Goal: Transaction & Acquisition: Purchase product/service

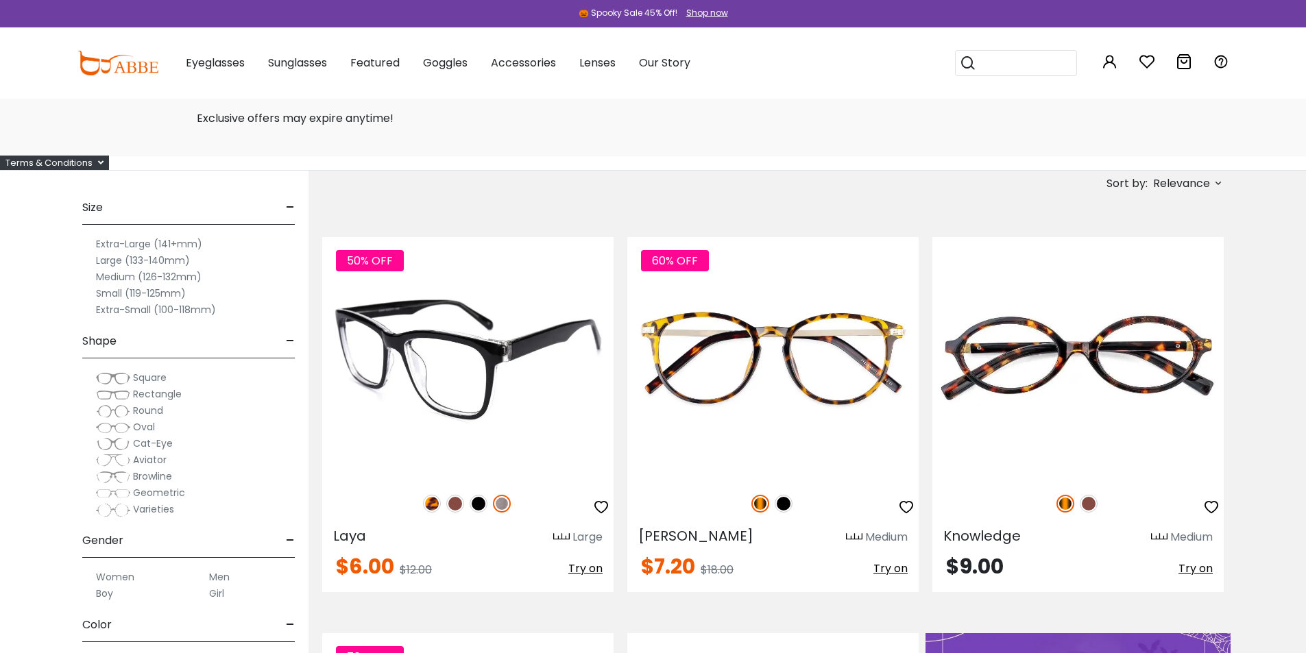
scroll to position [69, 0]
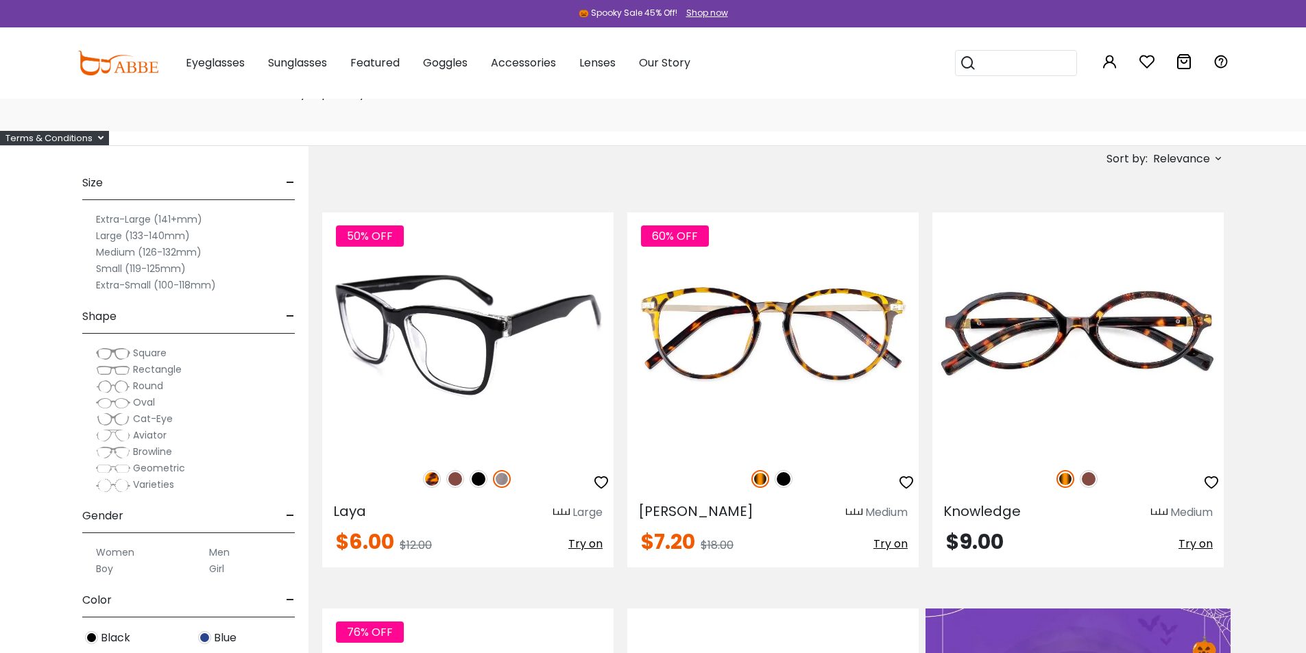
click at [478, 345] on img at bounding box center [467, 333] width 291 height 243
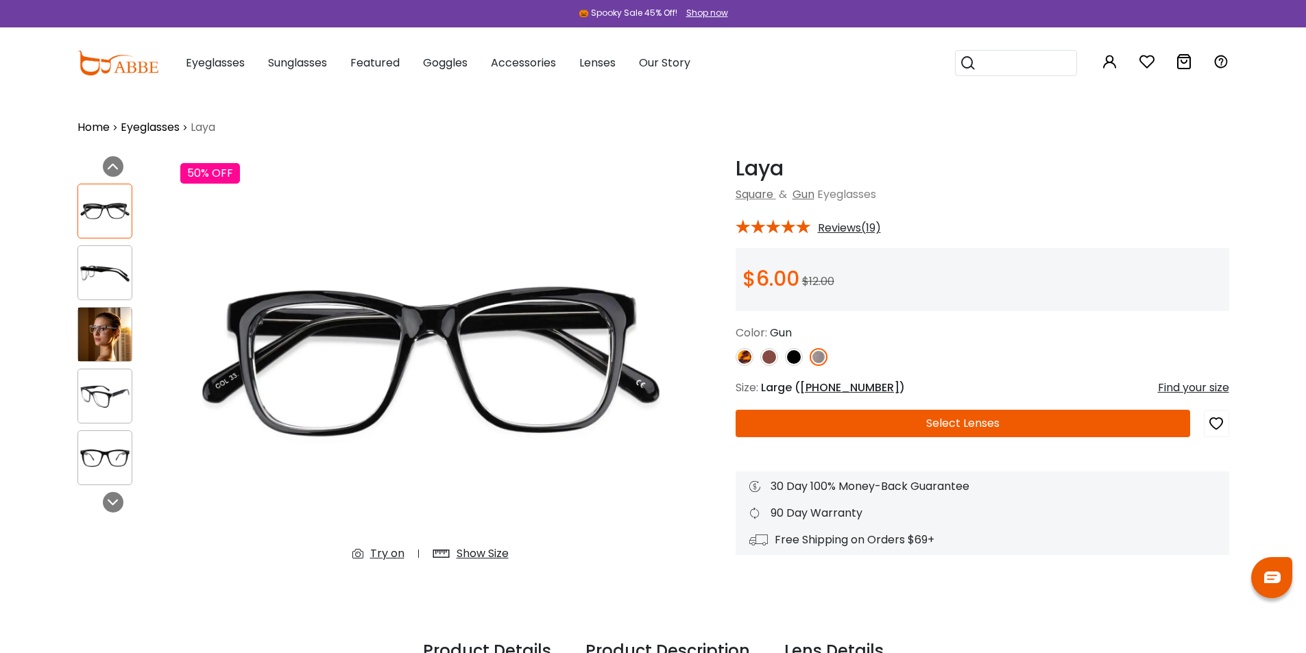
click at [100, 337] on img at bounding box center [104, 334] width 53 height 53
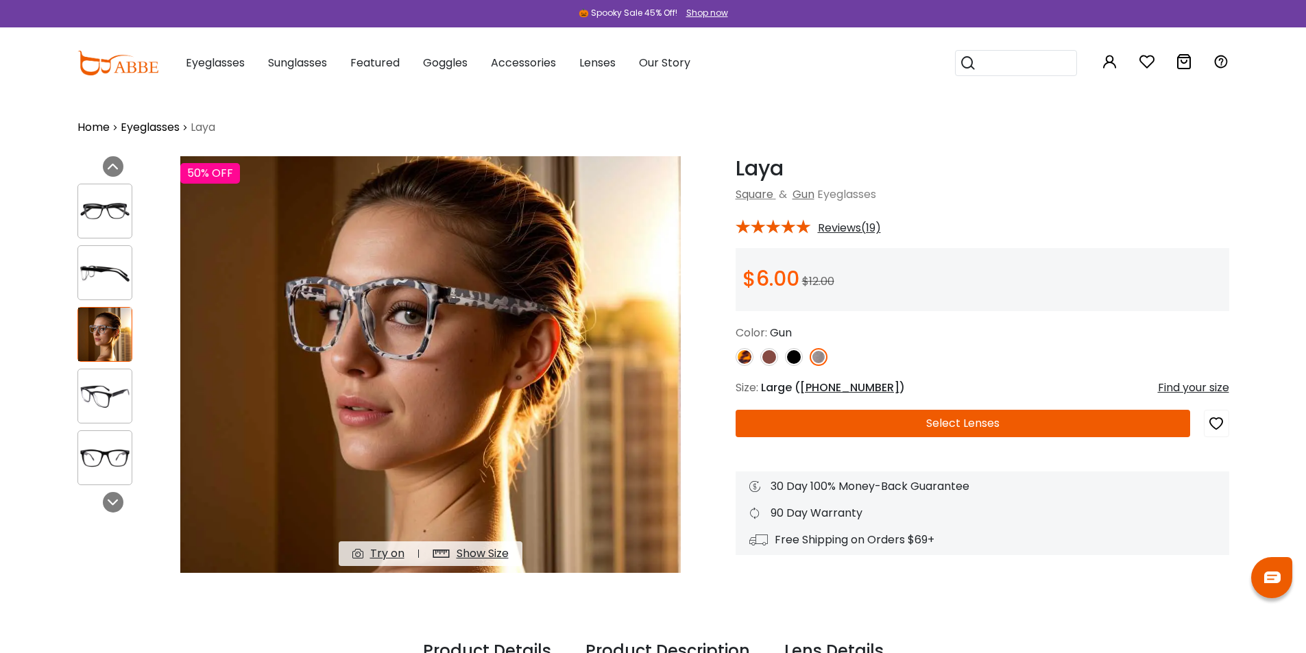
click at [98, 400] on img at bounding box center [104, 396] width 53 height 27
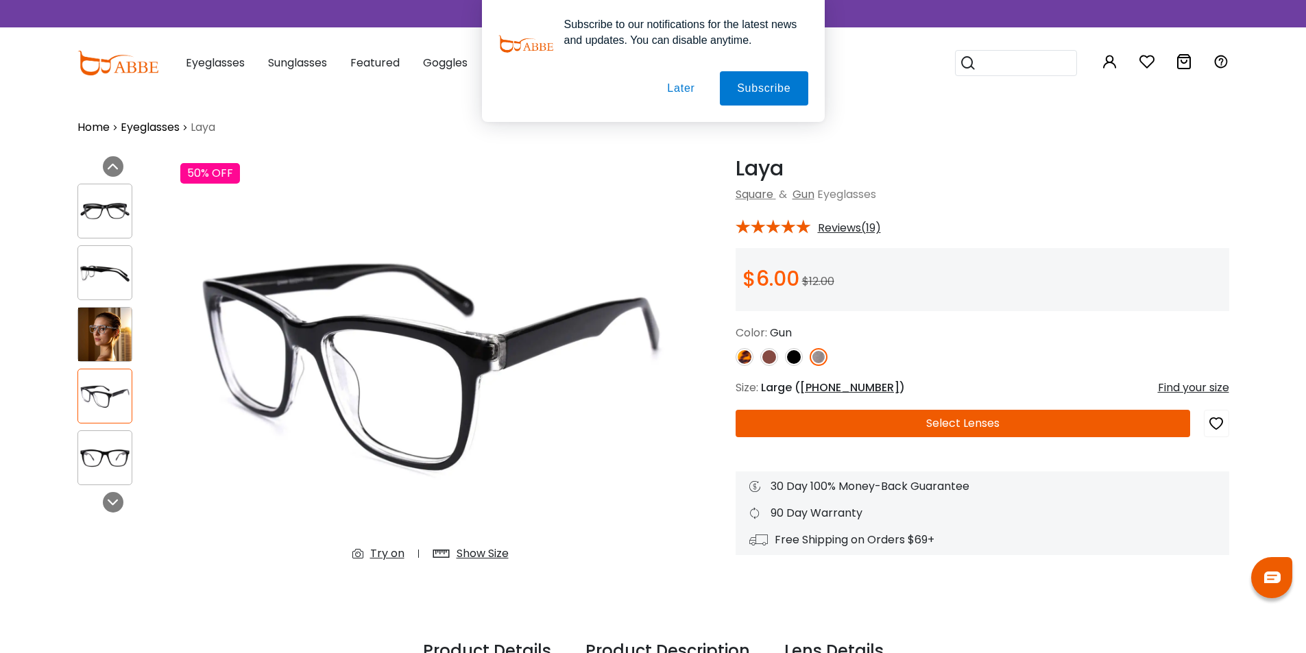
click at [119, 269] on img at bounding box center [104, 273] width 53 height 27
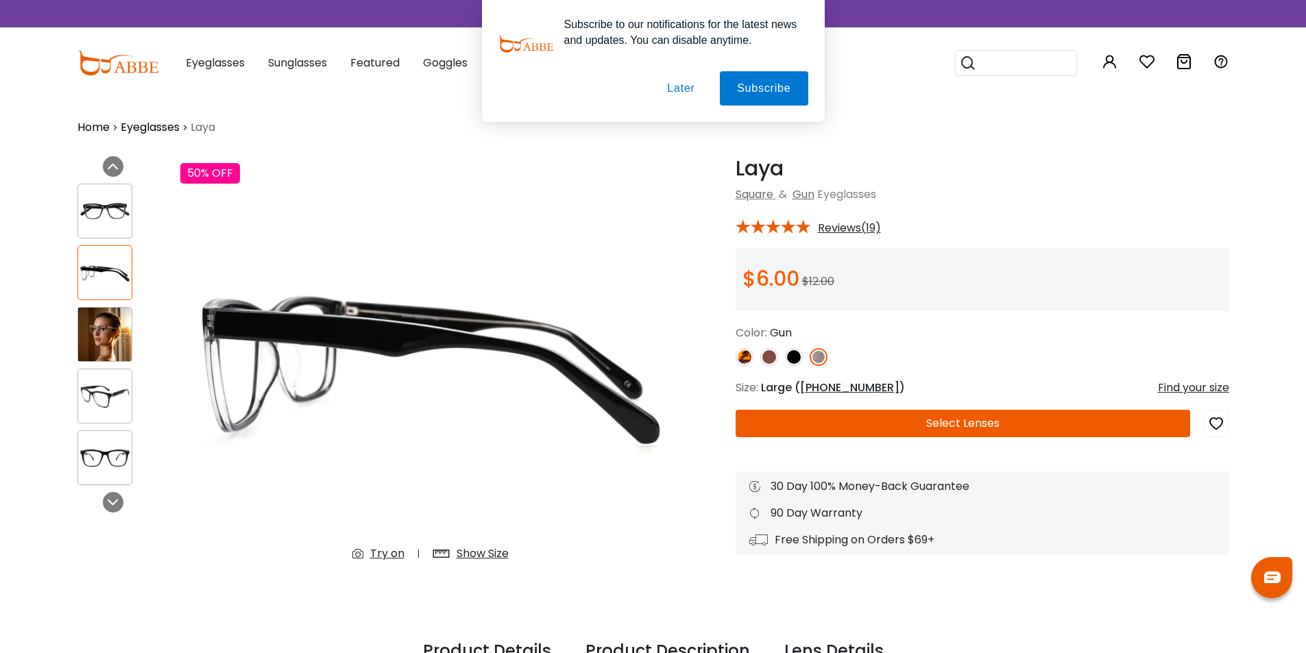
click at [116, 216] on img at bounding box center [104, 211] width 53 height 27
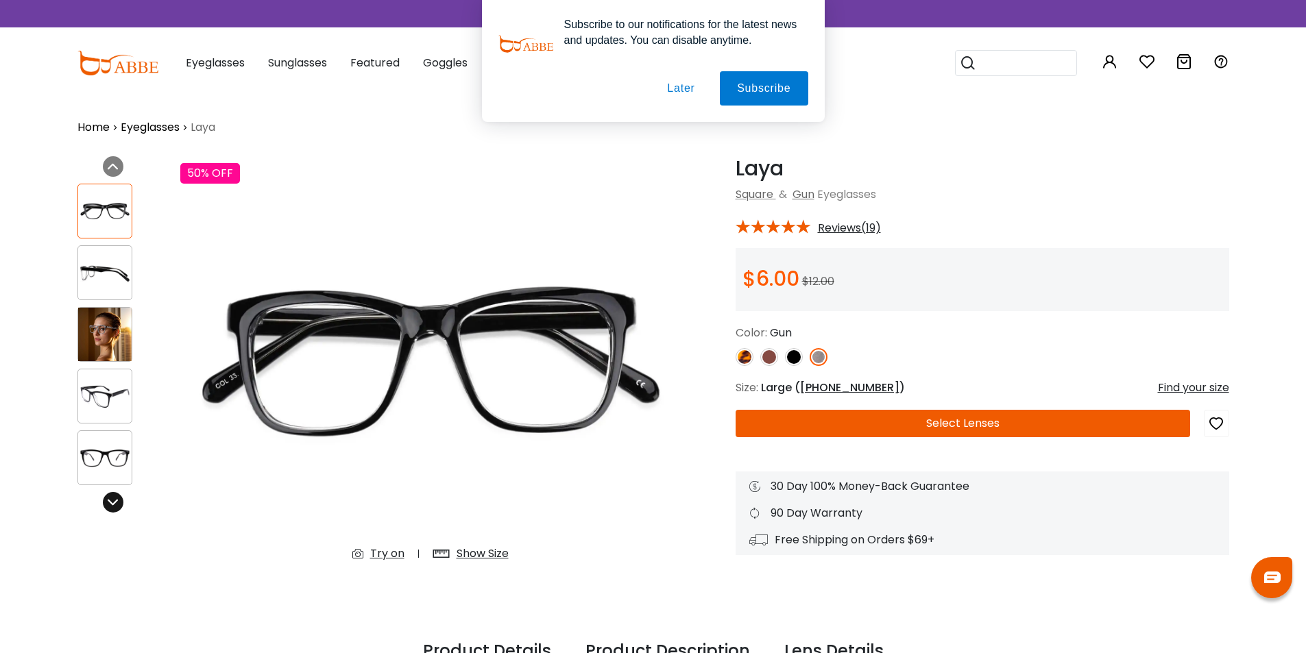
click at [108, 503] on icon at bounding box center [113, 502] width 11 height 11
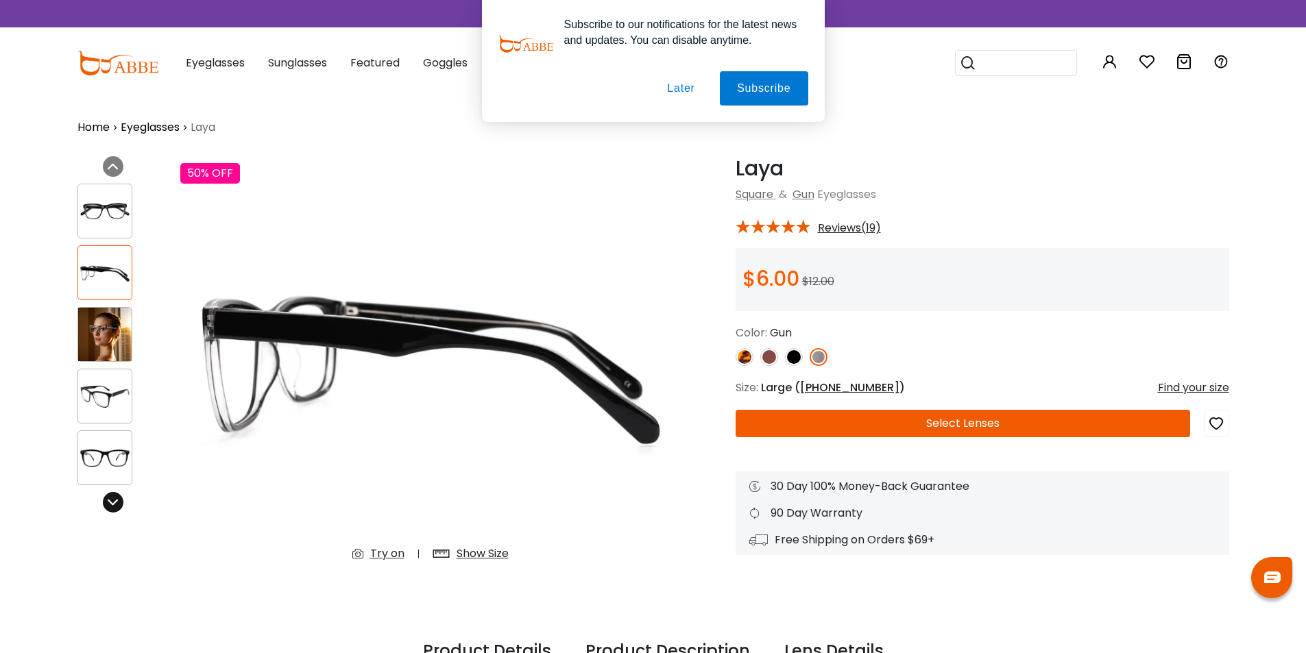
click at [108, 503] on icon at bounding box center [113, 502] width 11 height 11
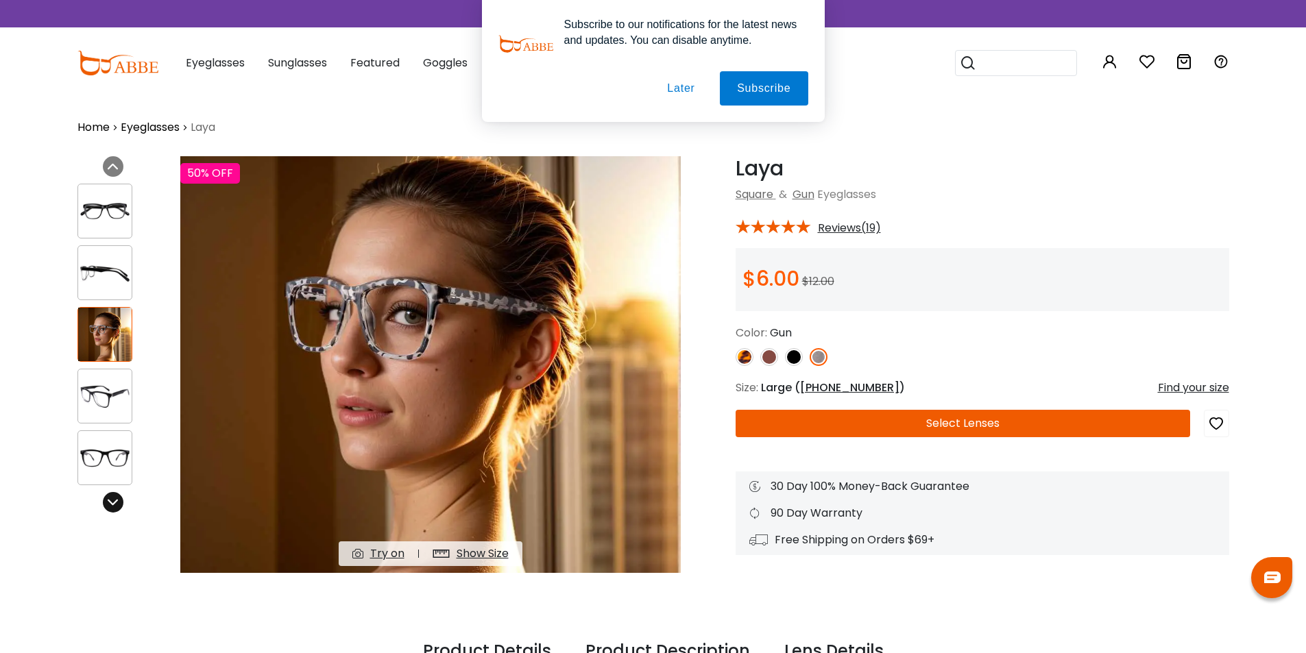
click at [108, 503] on icon at bounding box center [113, 502] width 11 height 11
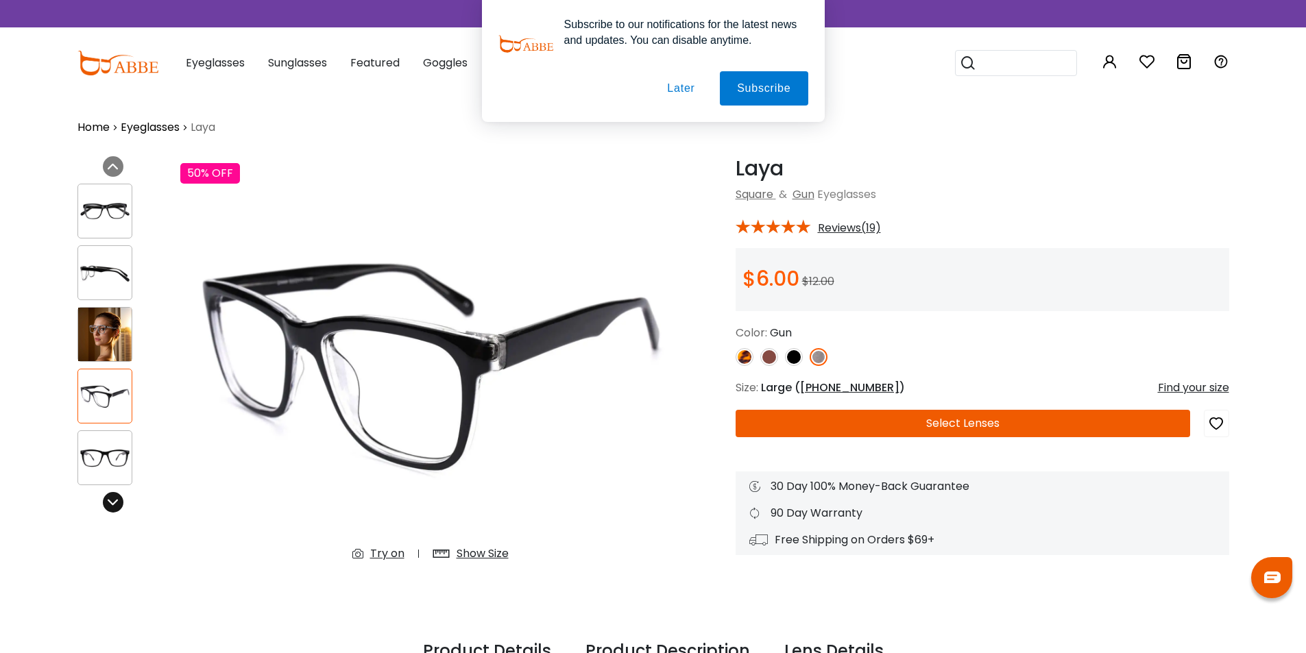
click at [108, 503] on icon at bounding box center [113, 502] width 11 height 11
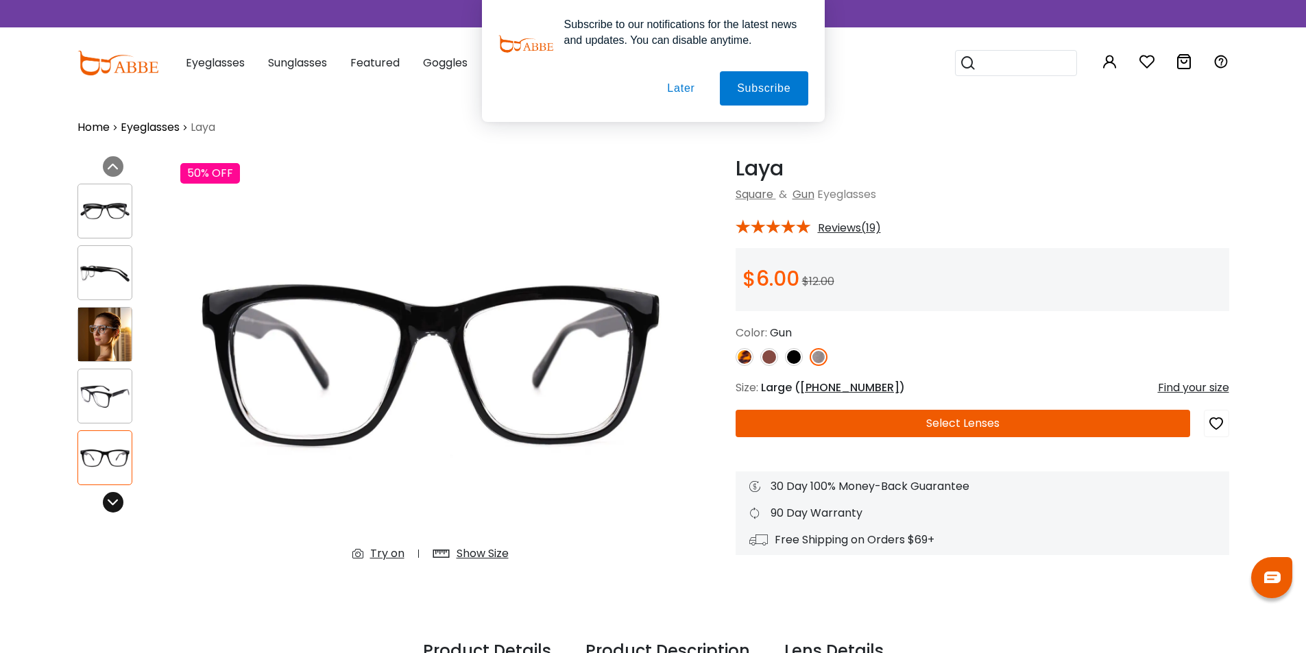
click at [108, 503] on icon at bounding box center [113, 502] width 11 height 11
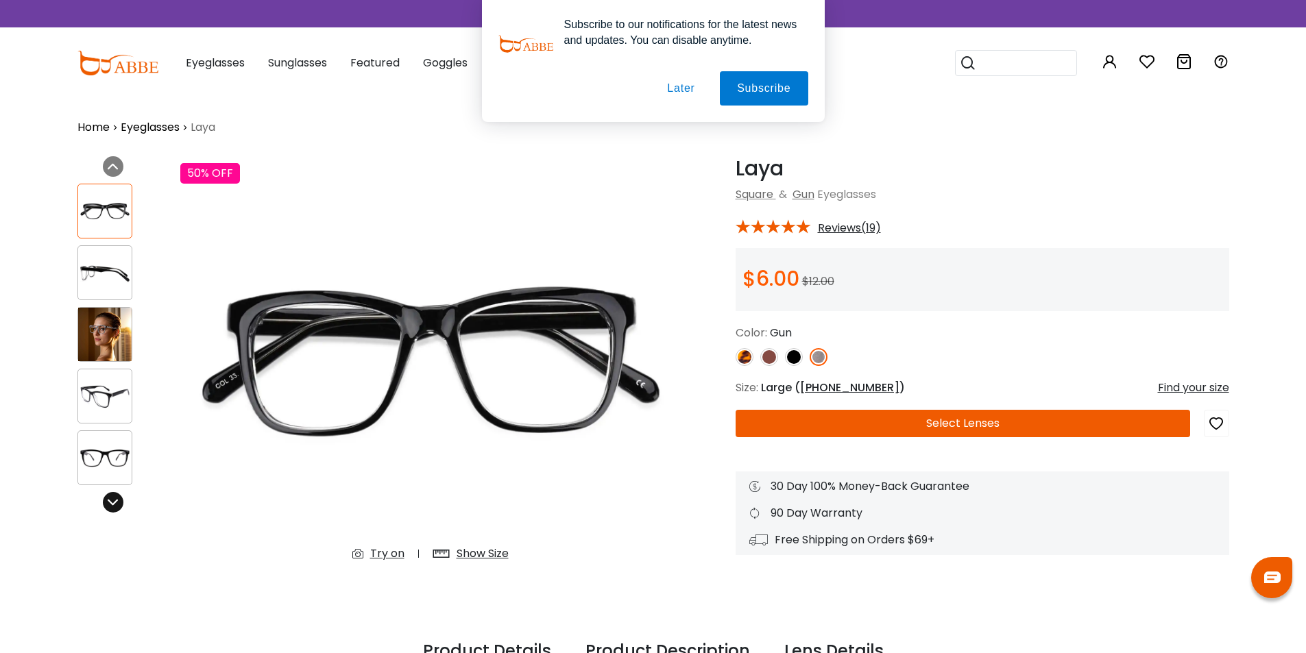
click at [108, 503] on icon at bounding box center [113, 502] width 11 height 11
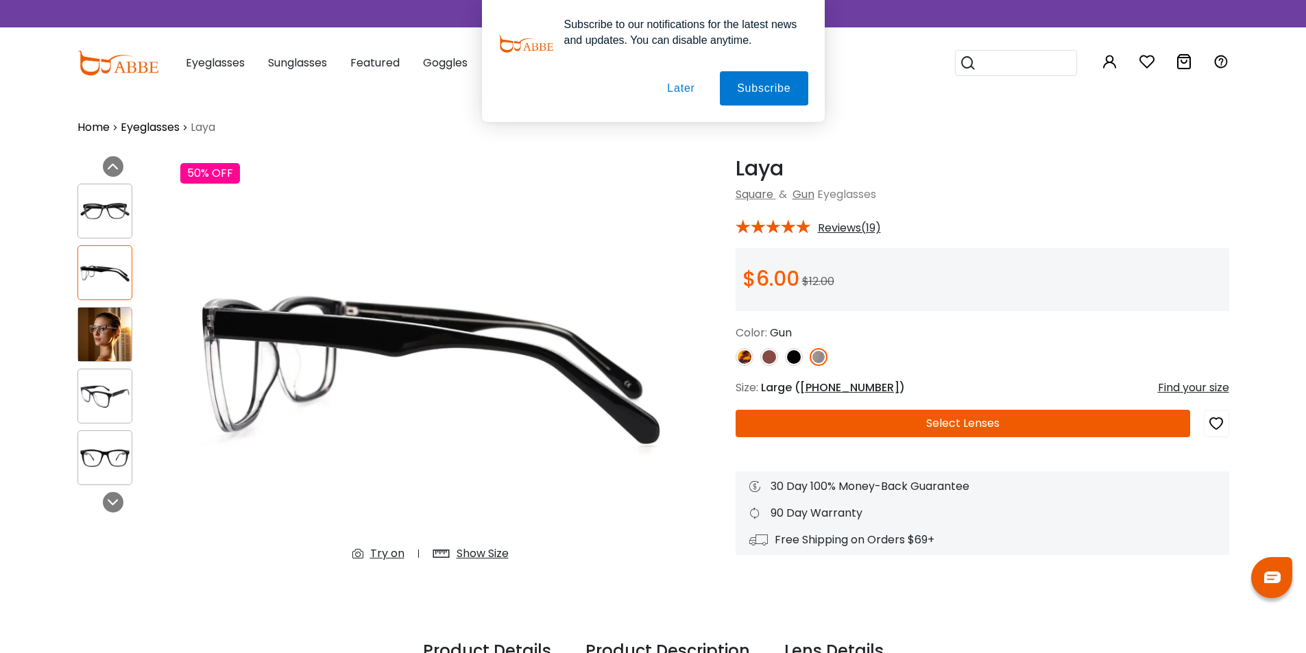
click at [767, 357] on img at bounding box center [769, 357] width 18 height 18
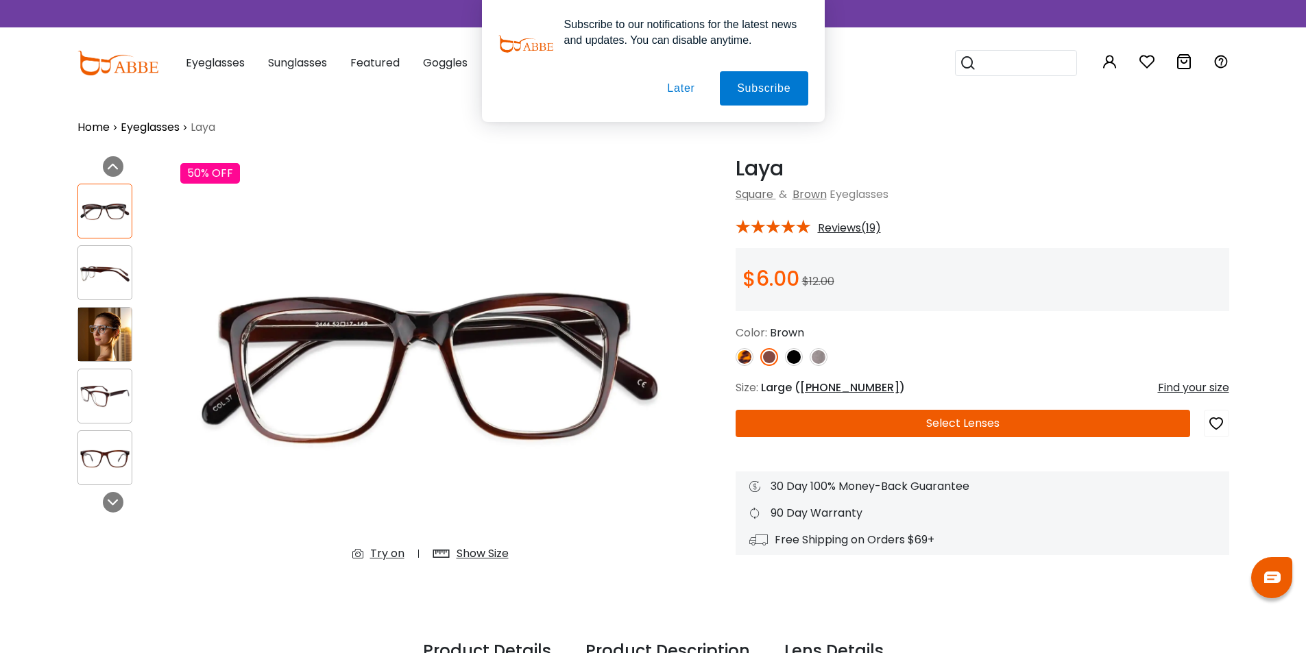
click at [746, 356] on img at bounding box center [745, 357] width 18 height 18
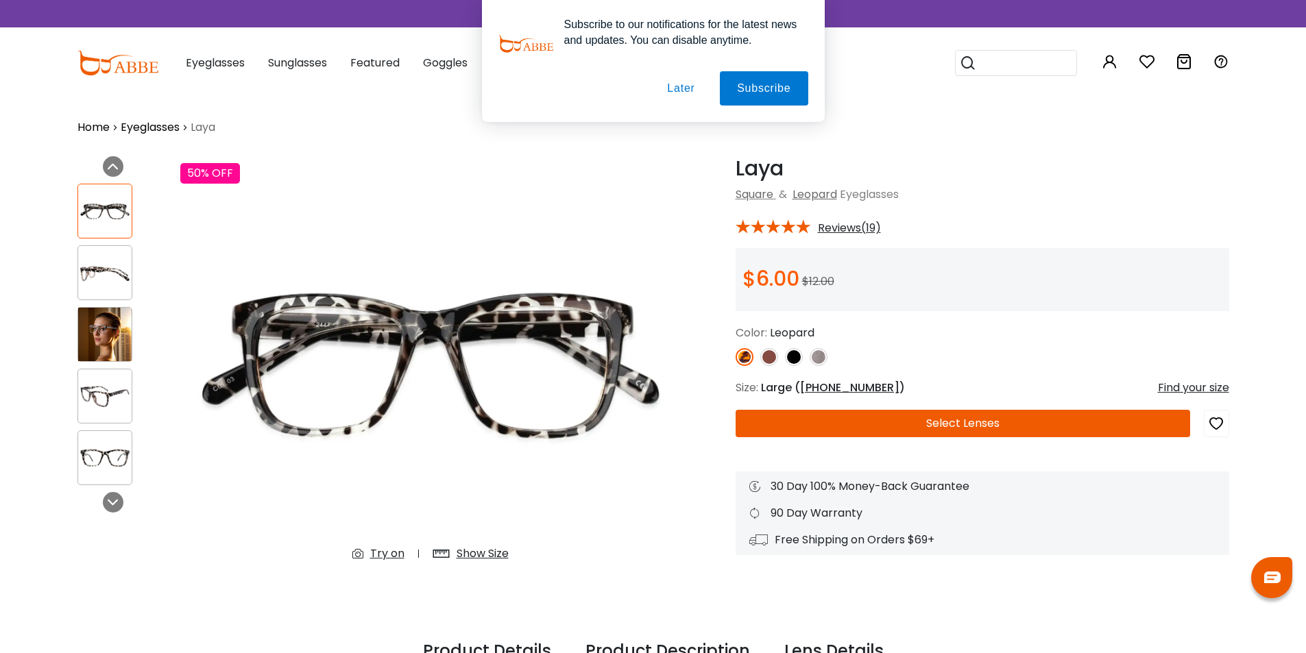
click at [796, 359] on img at bounding box center [794, 357] width 18 height 18
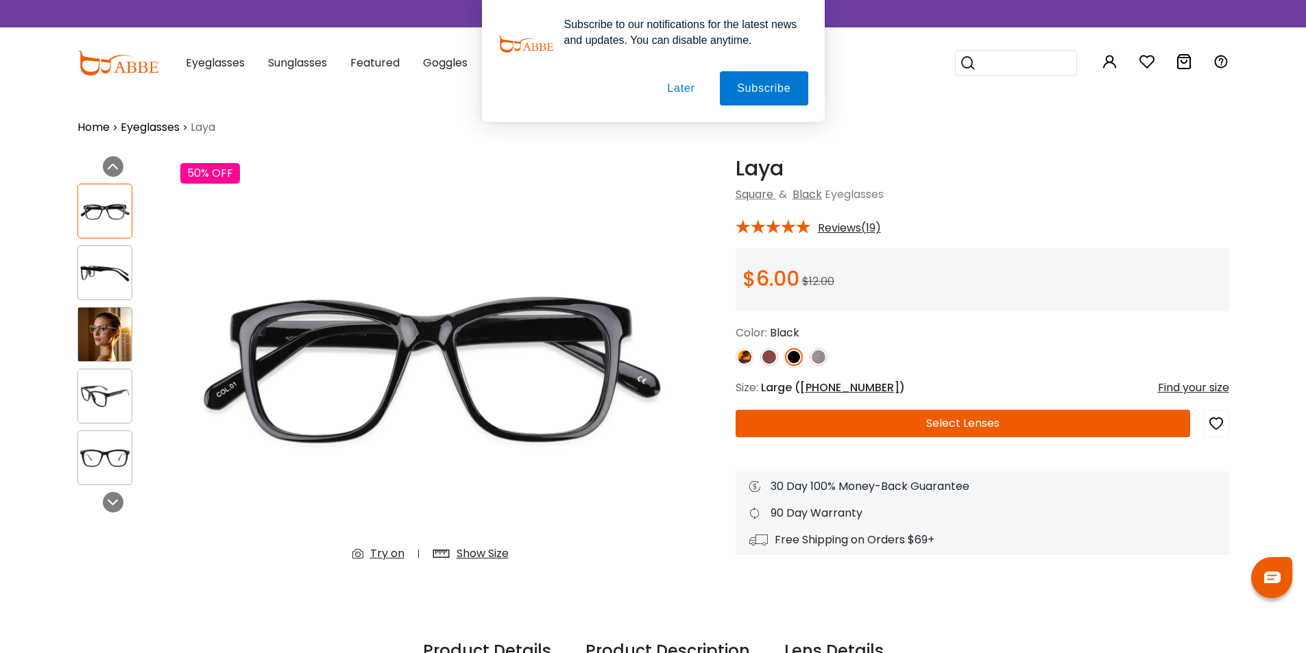
click at [970, 427] on button "Select Lenses" at bounding box center [963, 423] width 454 height 27
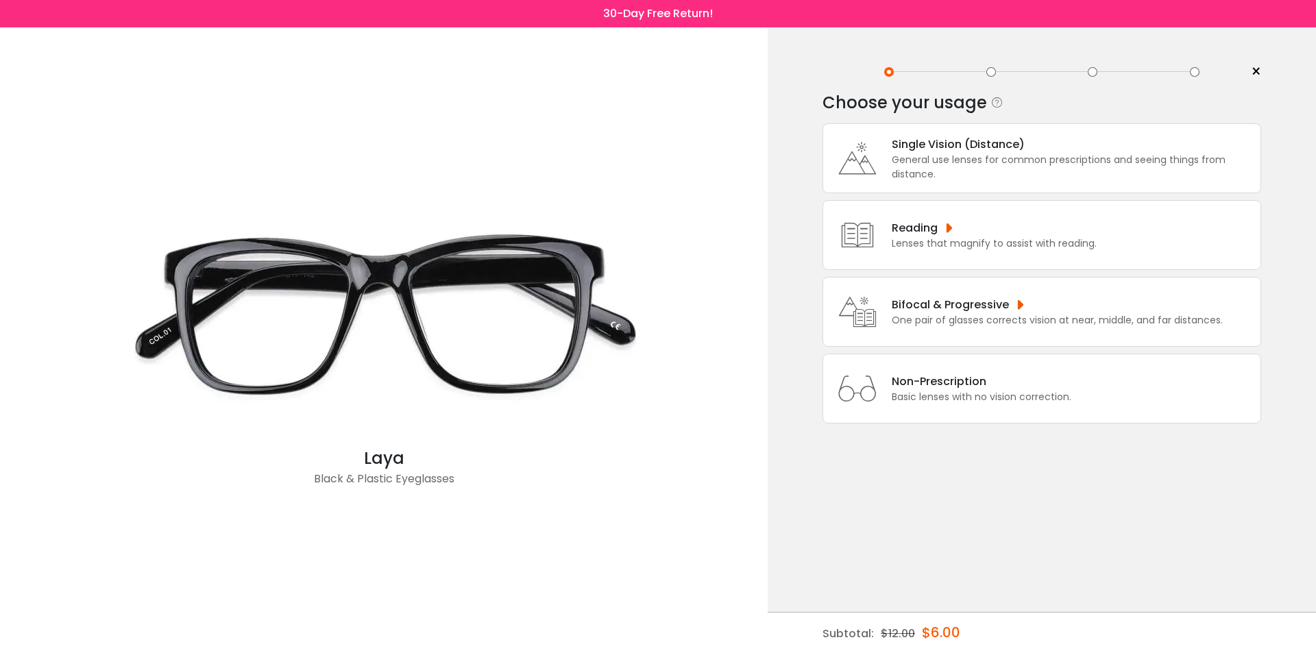
click at [1017, 311] on div "Bifocal & Progressive" at bounding box center [1057, 304] width 331 height 17
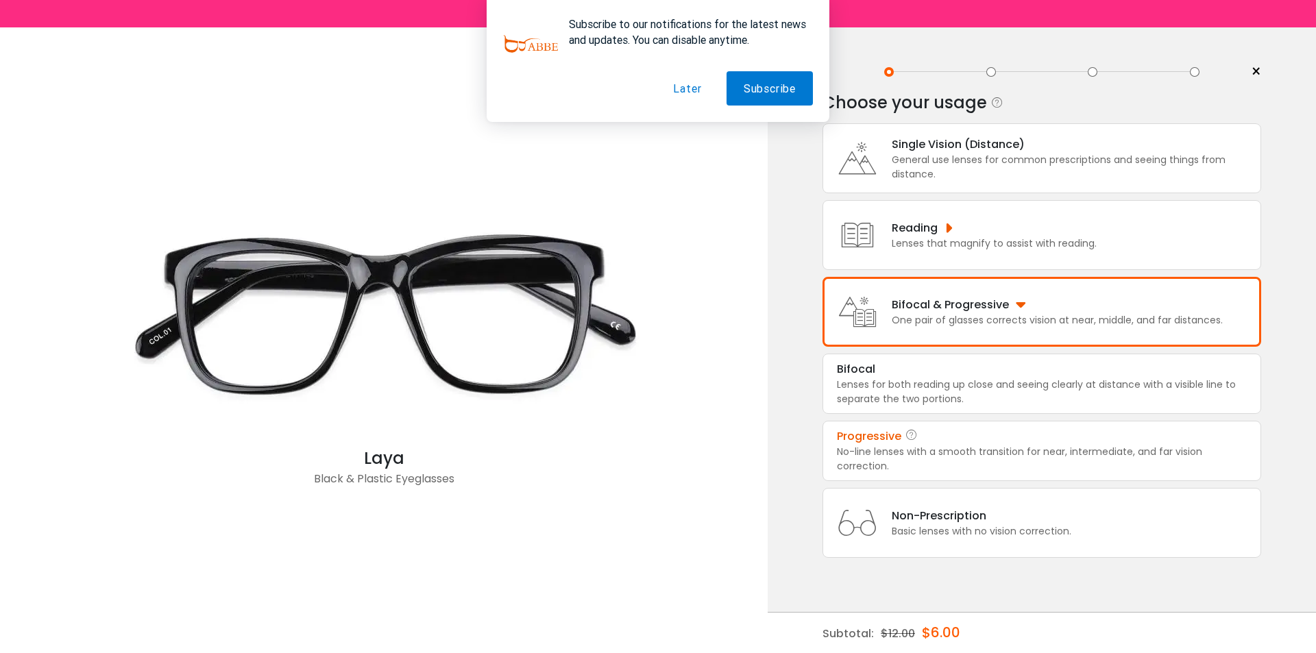
click at [951, 457] on div "No-line lenses with a smooth transition for near, intermediate, and far vision …" at bounding box center [1042, 459] width 410 height 29
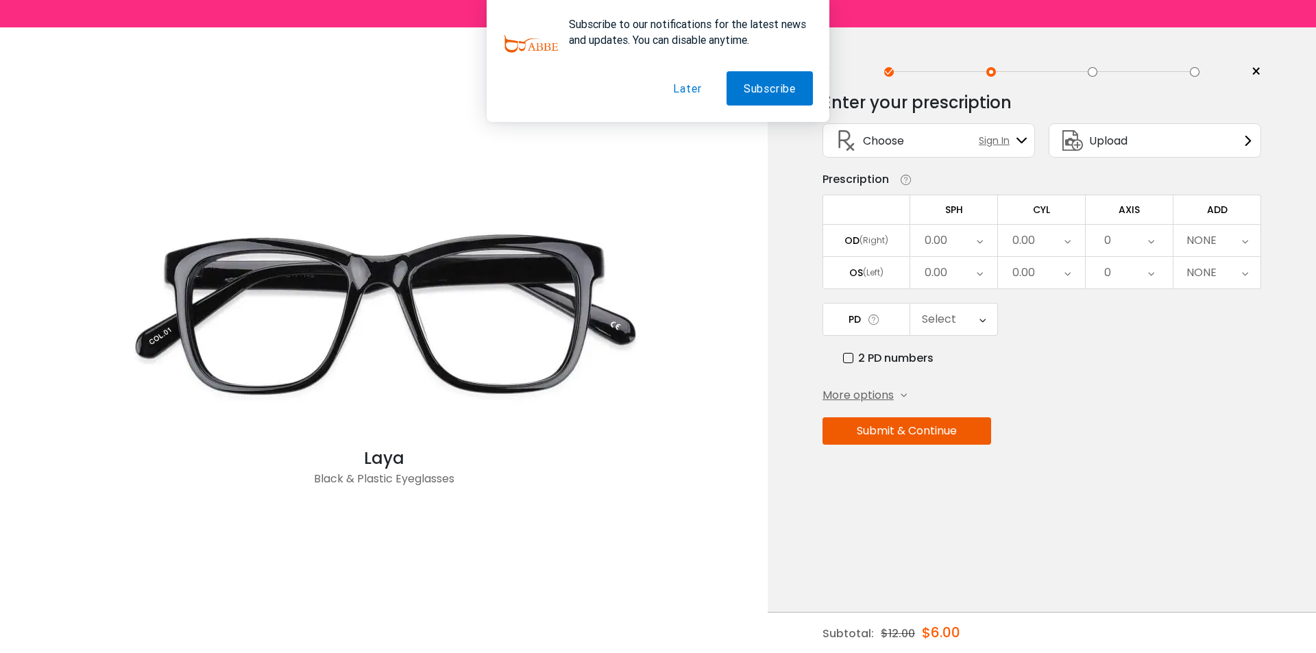
click at [982, 243] on icon at bounding box center [980, 241] width 6 height 32
click at [956, 311] on li "-0.50" at bounding box center [953, 309] width 87 height 25
click at [977, 272] on icon at bounding box center [980, 273] width 6 height 32
click at [968, 321] on li "-0.75" at bounding box center [953, 316] width 87 height 25
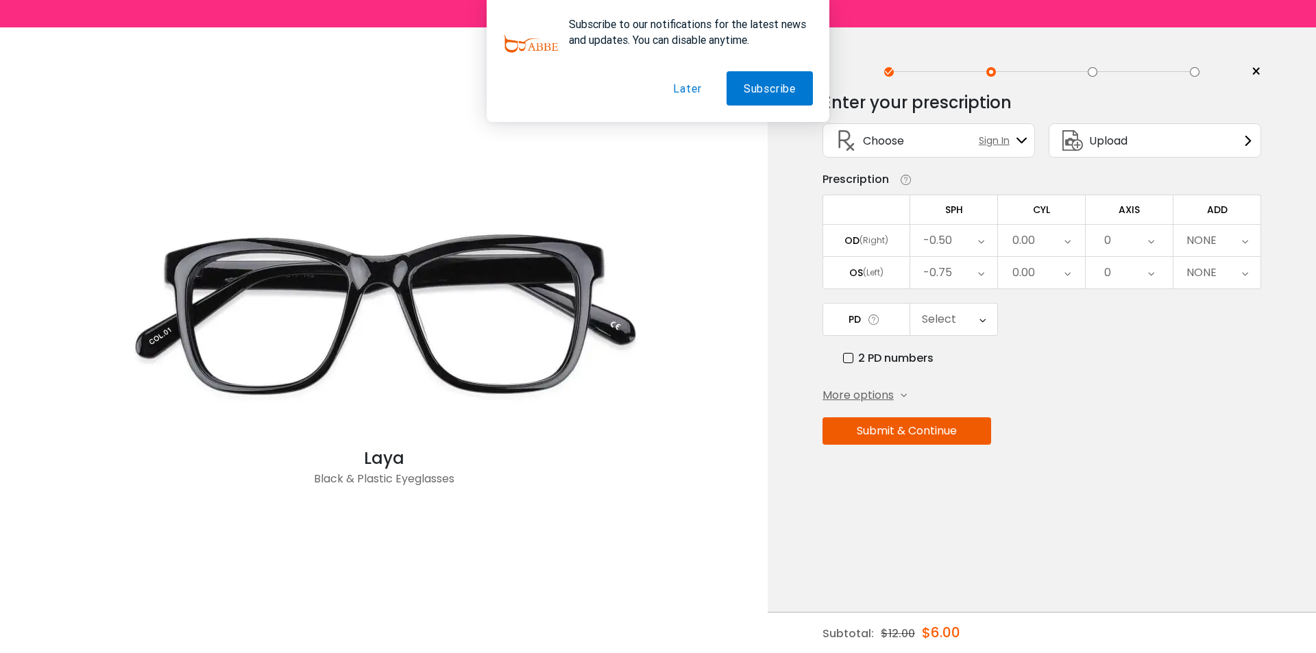
click at [1053, 246] on div "0.00" at bounding box center [1041, 241] width 87 height 32
click at [1045, 306] on li "-0.50" at bounding box center [1041, 309] width 87 height 25
click at [1051, 275] on div "0.00" at bounding box center [1041, 273] width 87 height 32
click at [1053, 316] on li "-0.75" at bounding box center [1041, 316] width 87 height 25
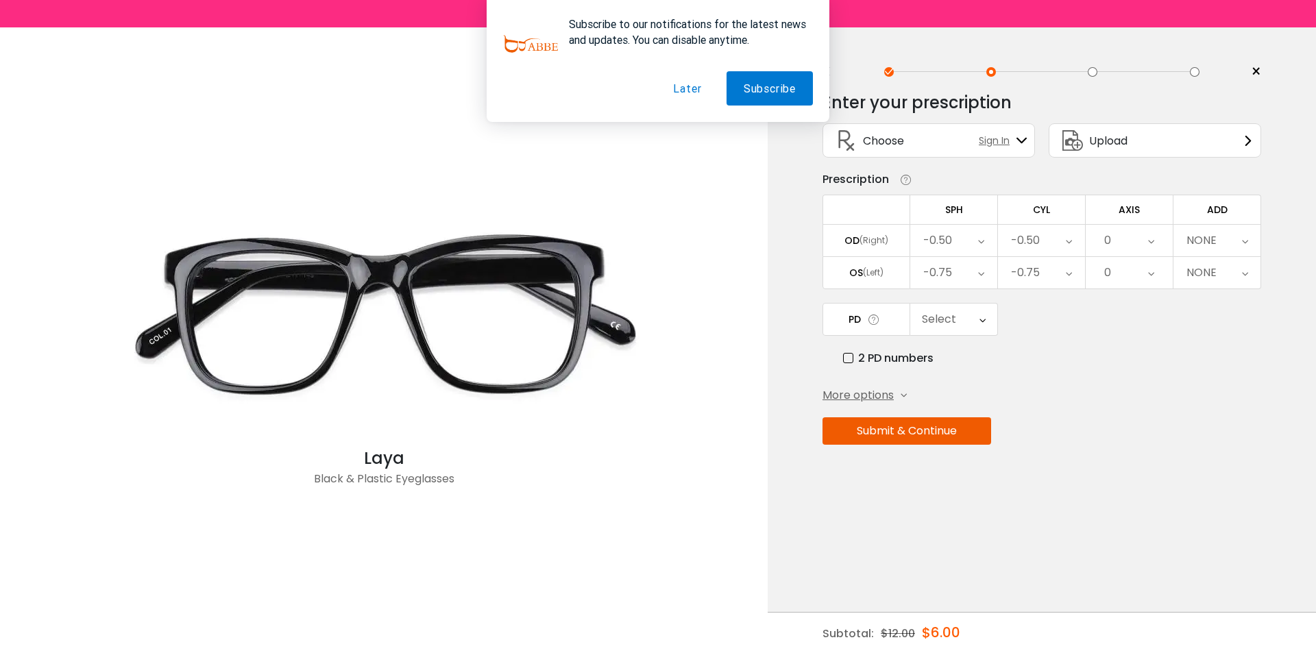
click at [1138, 241] on div "0" at bounding box center [1129, 241] width 87 height 32
click at [1135, 317] on li "74" at bounding box center [1129, 313] width 87 height 25
click at [1144, 269] on div "0" at bounding box center [1129, 273] width 87 height 32
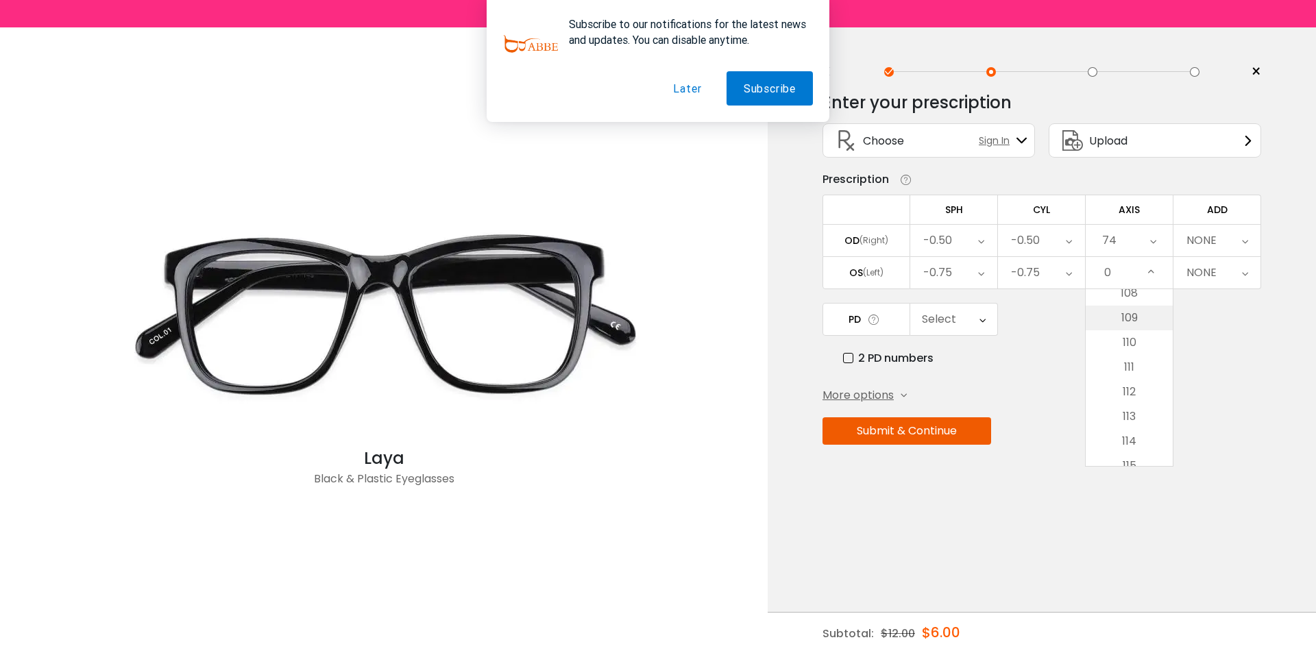
click at [1134, 312] on li "109" at bounding box center [1129, 318] width 87 height 25
click at [1236, 241] on div "NONE" at bounding box center [1217, 241] width 87 height 32
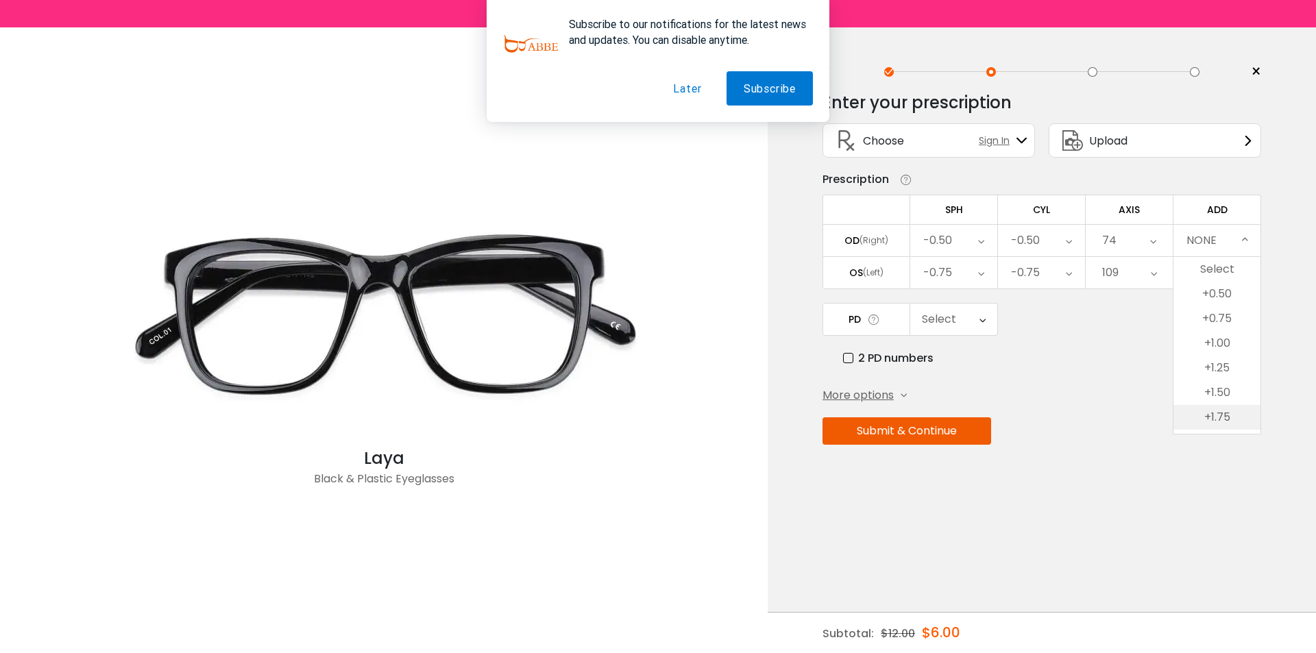
click at [1227, 410] on li "+1.75" at bounding box center [1217, 417] width 87 height 25
click at [1233, 278] on div "+1.75" at bounding box center [1217, 273] width 87 height 32
click at [975, 325] on div "Select" at bounding box center [953, 320] width 87 height 32
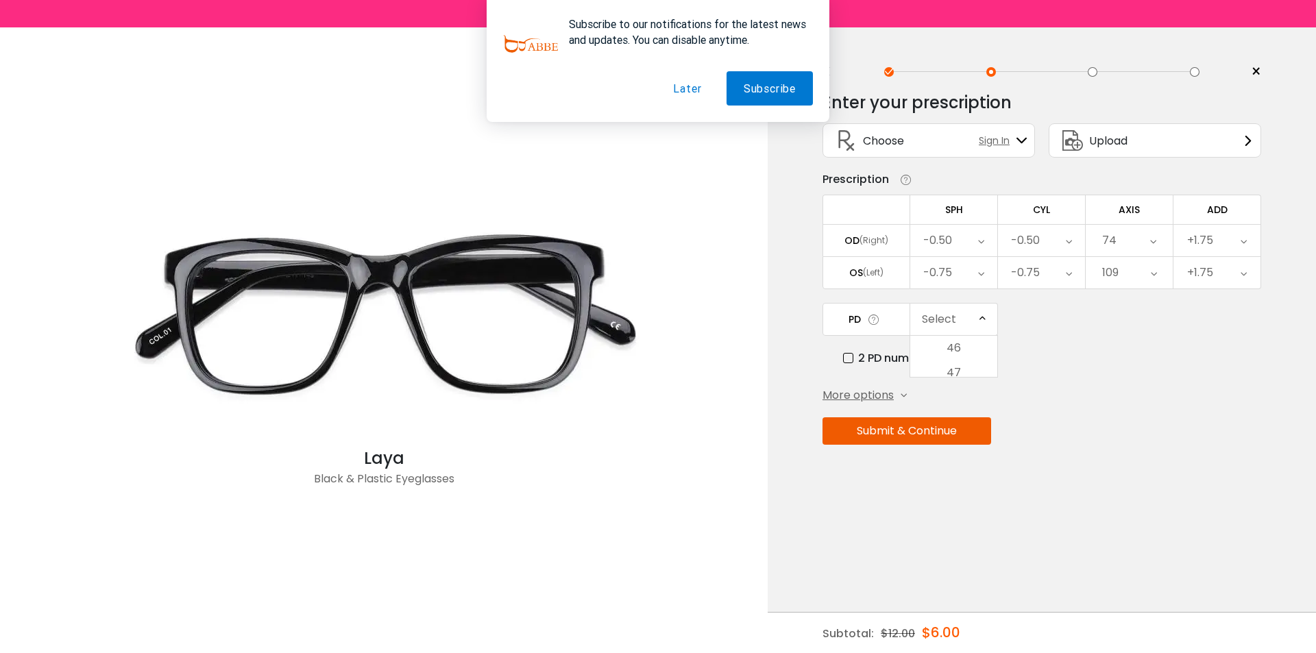
scroll to position [330, 0]
click at [977, 322] on div "Select" at bounding box center [953, 320] width 87 height 32
click at [895, 435] on button "Submit & Continue" at bounding box center [907, 430] width 169 height 27
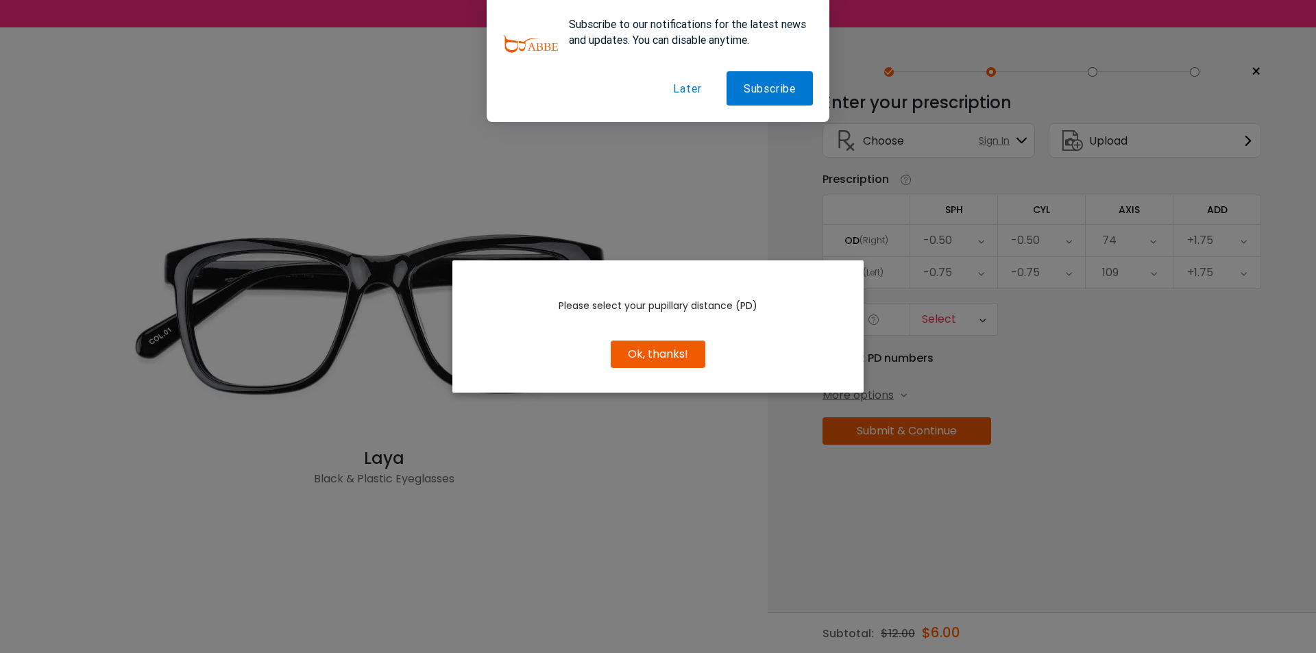
click at [1008, 355] on div "Please select your pupillary distance (PD) Use Previous Keep New Edit Continue …" at bounding box center [658, 326] width 1316 height 653
click at [680, 348] on button "Ok, thanks!" at bounding box center [658, 354] width 95 height 27
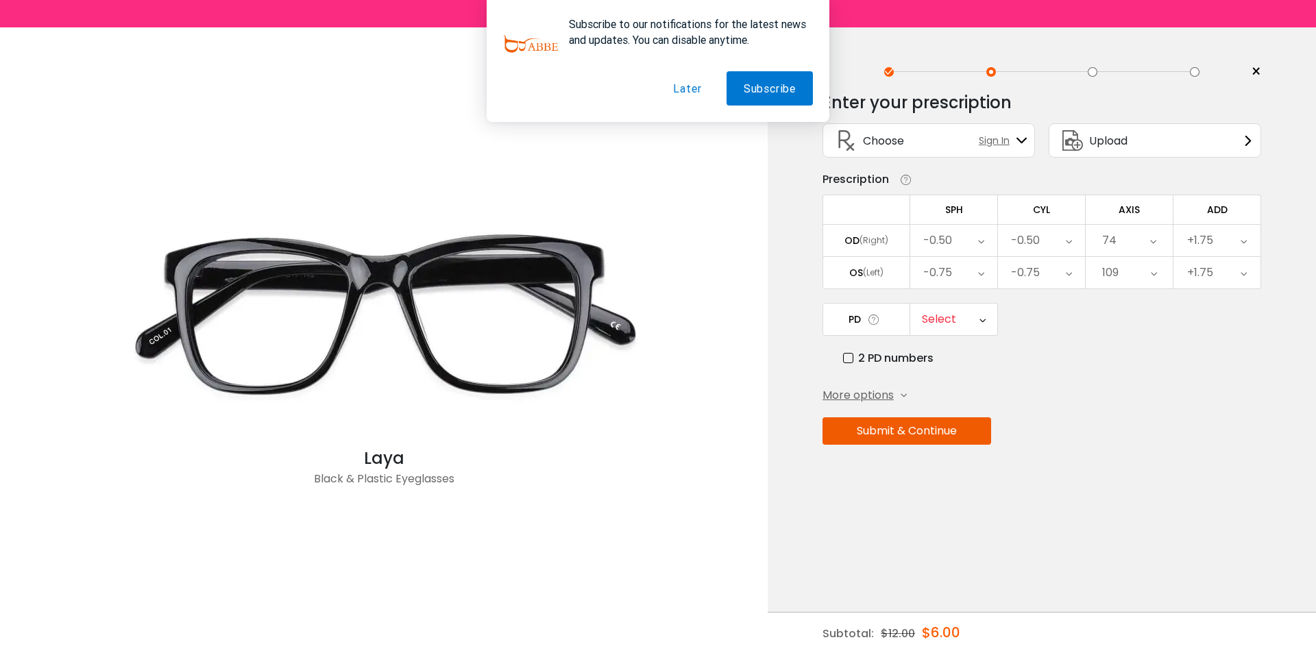
click at [986, 315] on div "Select" at bounding box center [953, 320] width 87 height 32
click at [1138, 363] on div "2 PD numbers" at bounding box center [1052, 358] width 418 height 17
click at [871, 319] on icon at bounding box center [874, 320] width 14 height 14
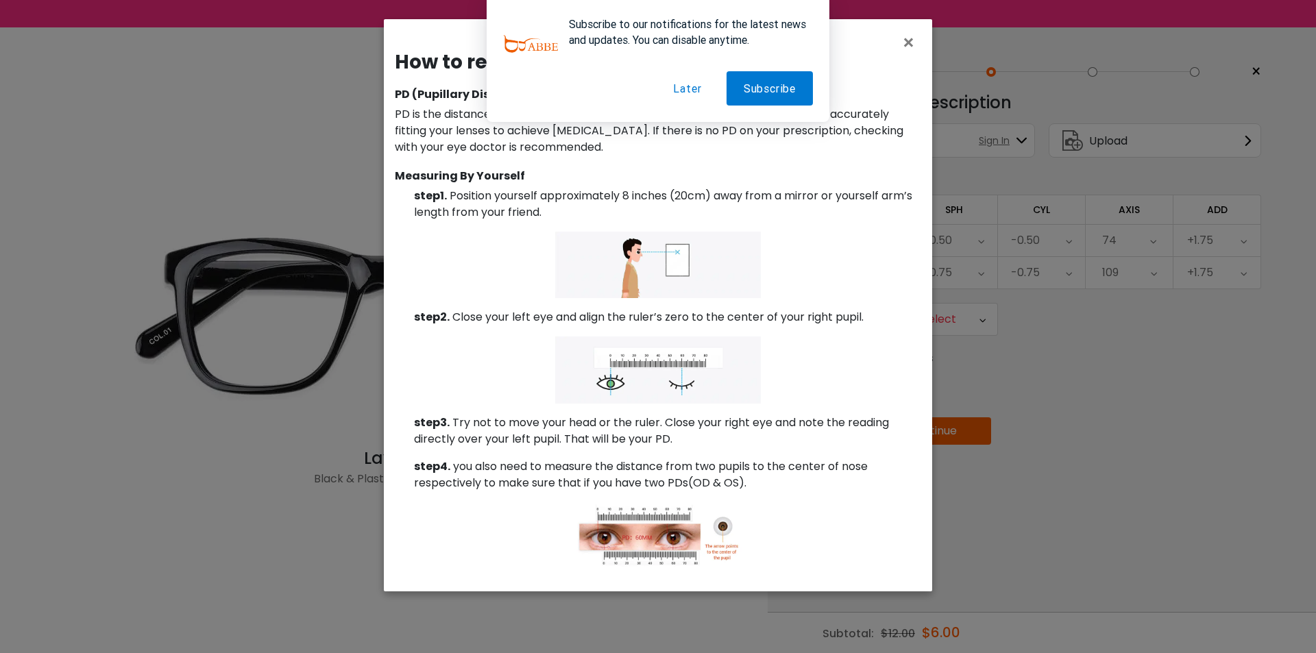
click at [693, 91] on button "Later" at bounding box center [687, 88] width 62 height 34
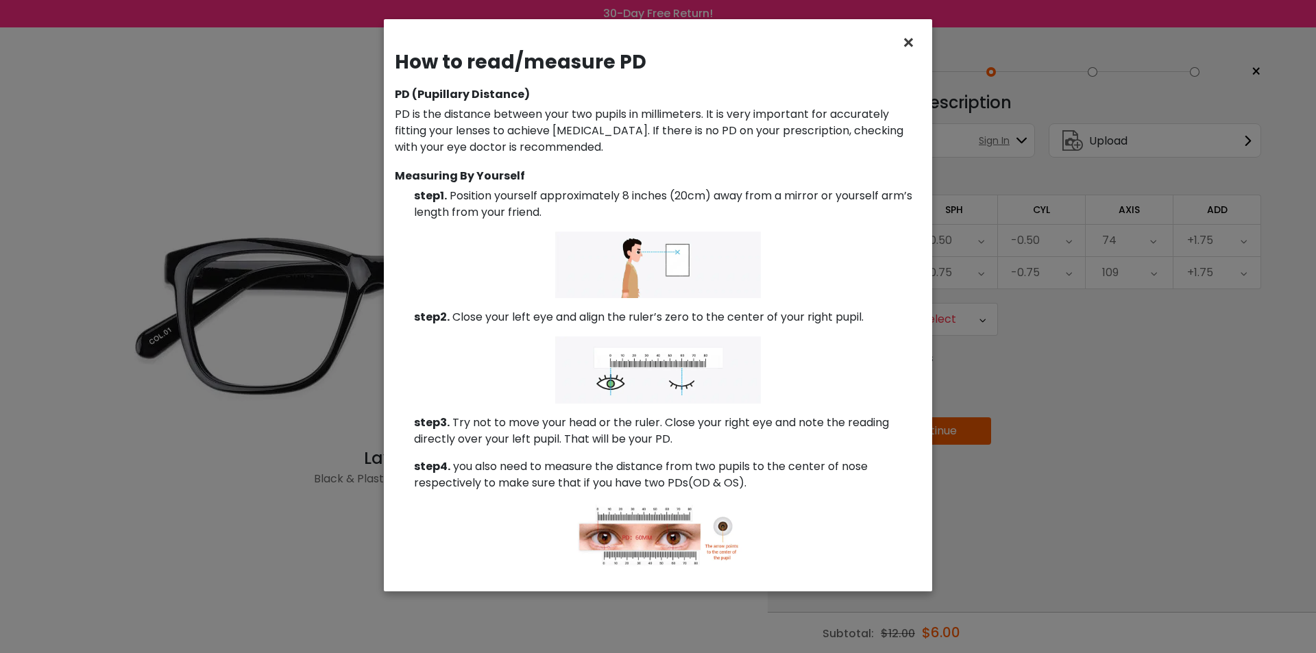
click at [909, 42] on span "×" at bounding box center [911, 42] width 20 height 29
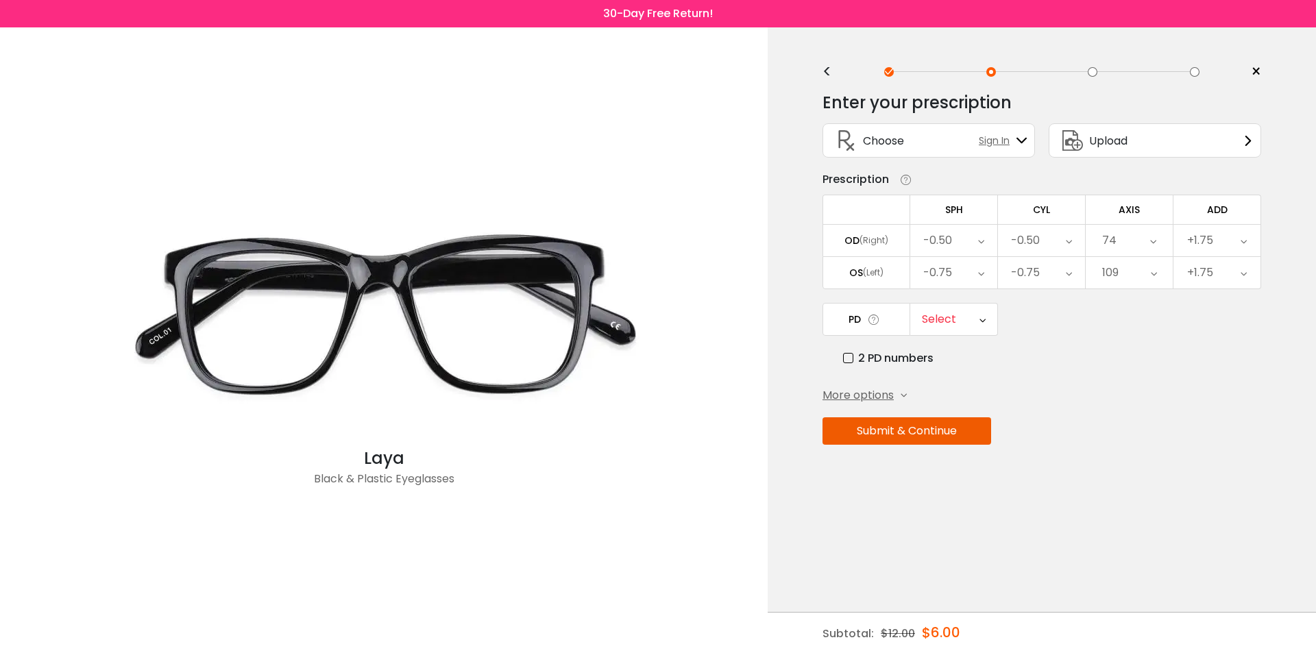
click at [965, 321] on div "Select" at bounding box center [953, 320] width 87 height 32
click at [876, 321] on icon at bounding box center [874, 320] width 14 height 14
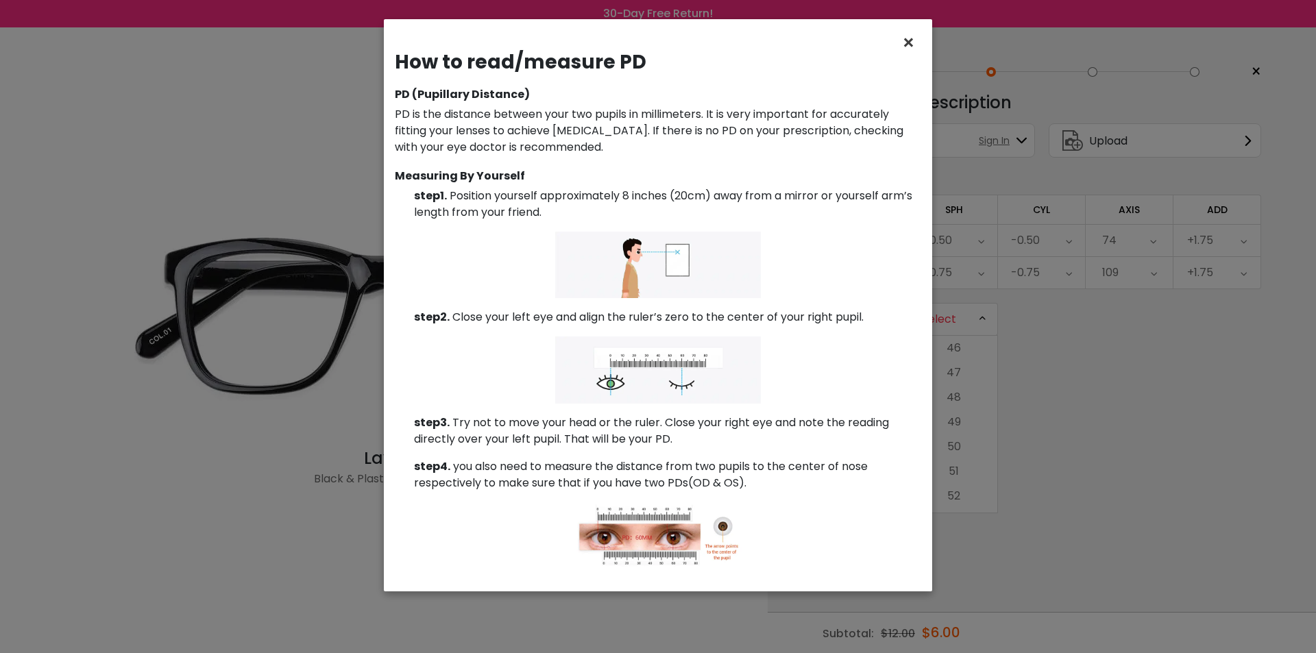
click at [910, 49] on span "×" at bounding box center [911, 42] width 20 height 29
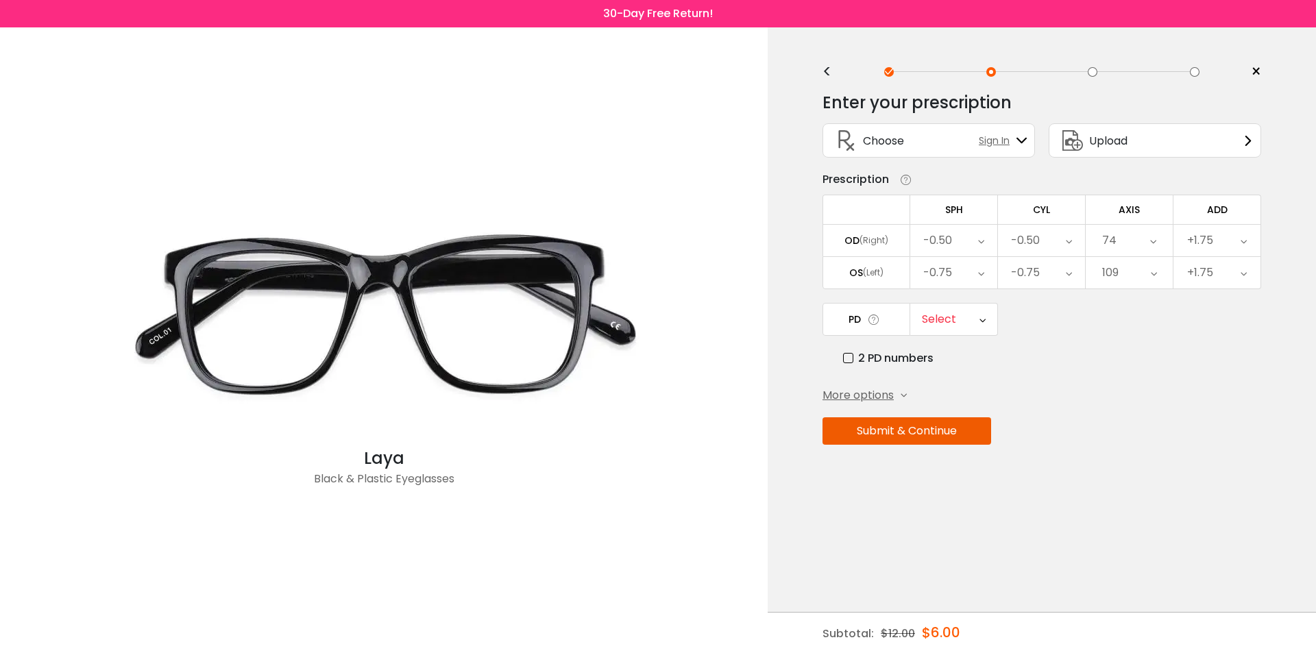
click at [980, 322] on icon at bounding box center [983, 320] width 6 height 32
click at [959, 500] on li "55" at bounding box center [953, 501] width 87 height 25
click at [925, 428] on button "Submit & Continue" at bounding box center [907, 430] width 169 height 27
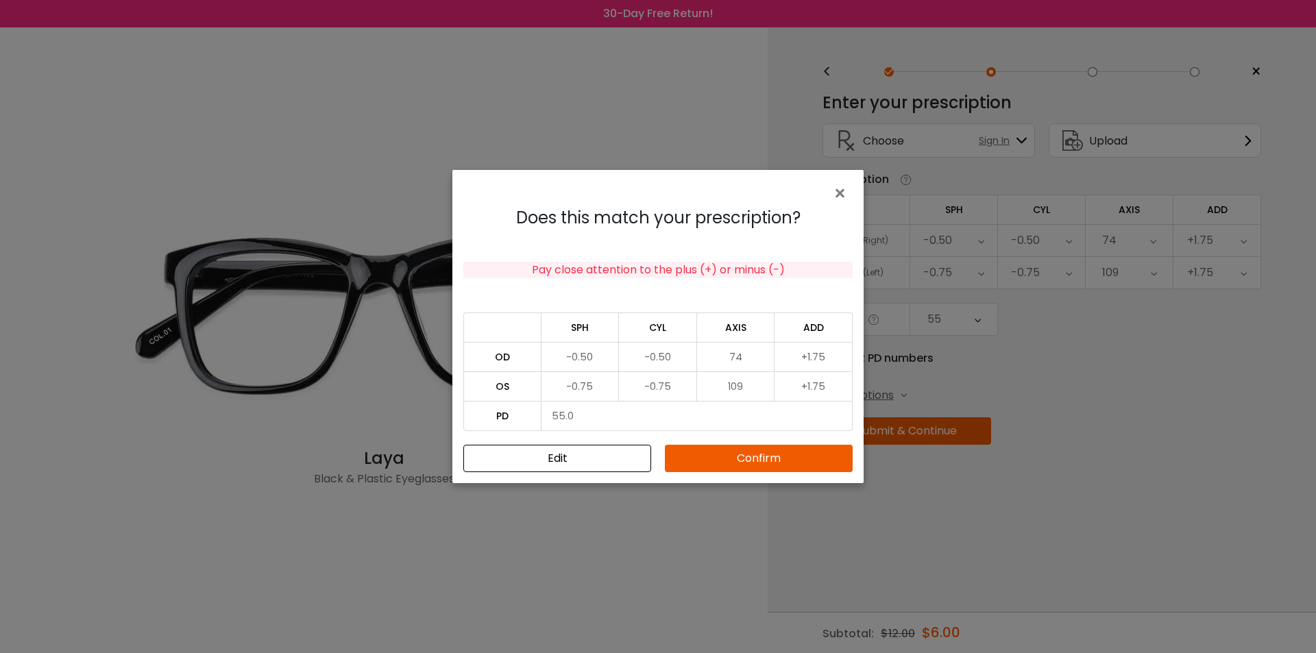
click at [581, 460] on button "Edit" at bounding box center [557, 458] width 188 height 27
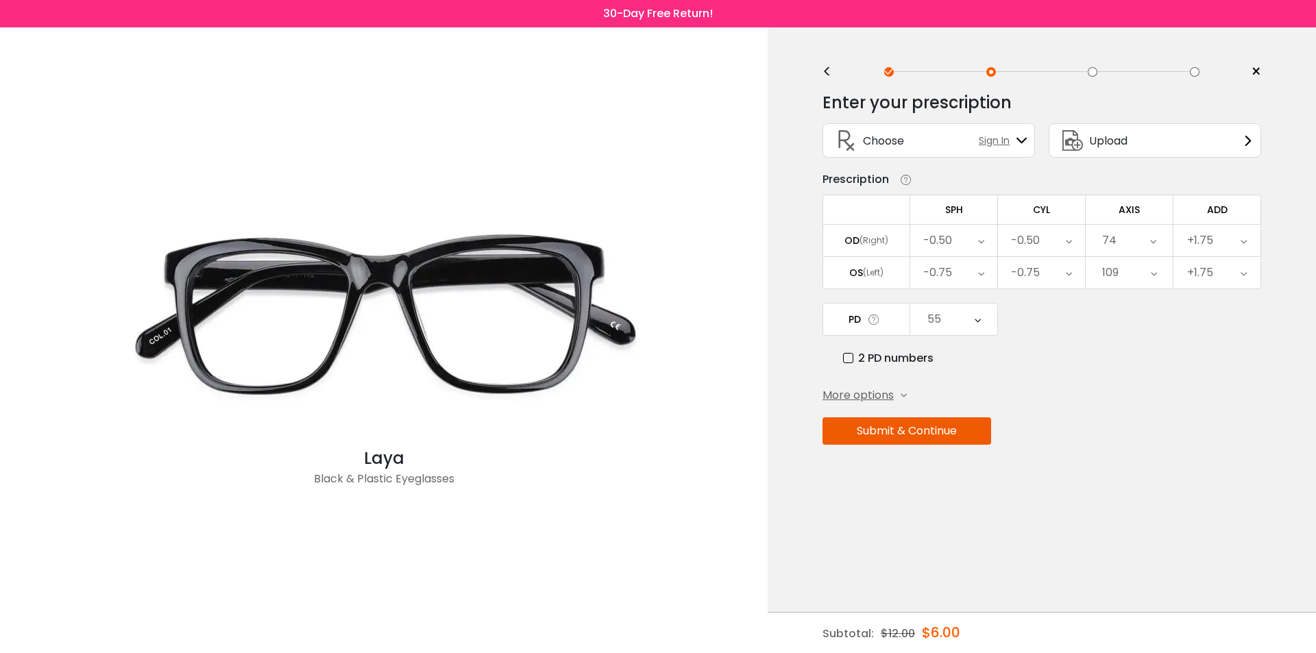
click at [979, 240] on icon at bounding box center [981, 241] width 6 height 32
click at [962, 344] on li "+0.50" at bounding box center [953, 344] width 87 height 25
click at [974, 272] on div "-0.75" at bounding box center [953, 273] width 87 height 32
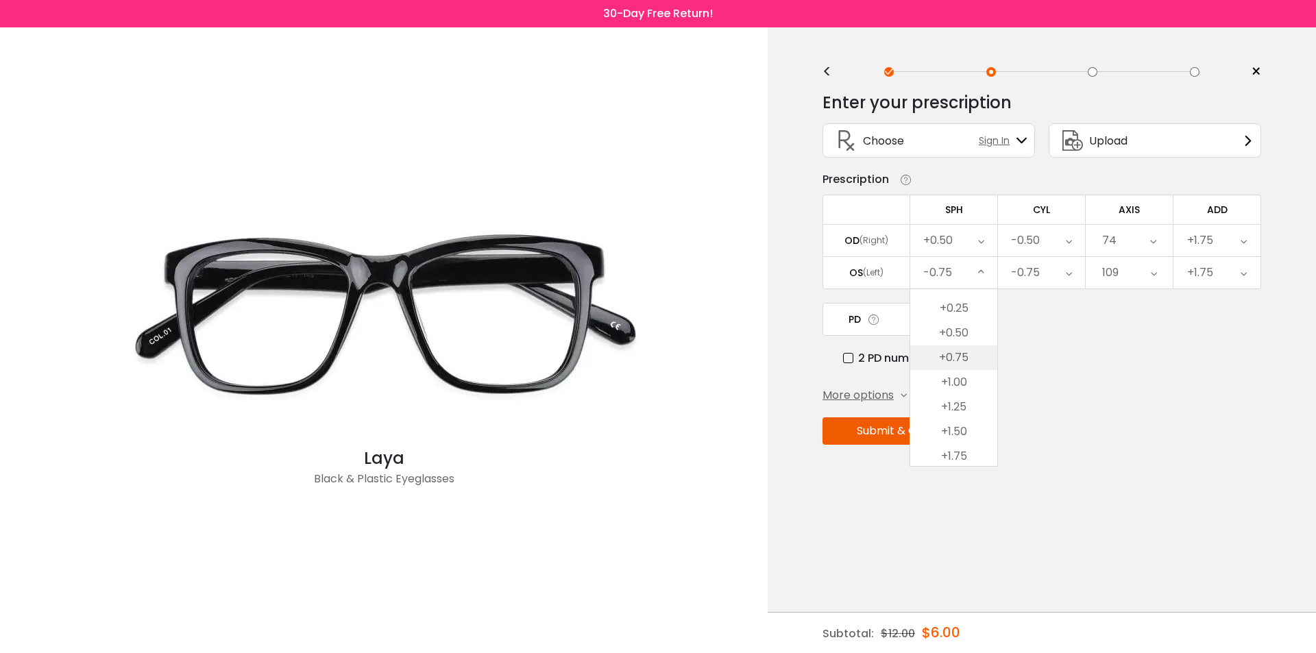
click at [961, 361] on li "+0.75" at bounding box center [953, 357] width 87 height 25
click at [929, 428] on button "Submit & Continue" at bounding box center [907, 430] width 169 height 27
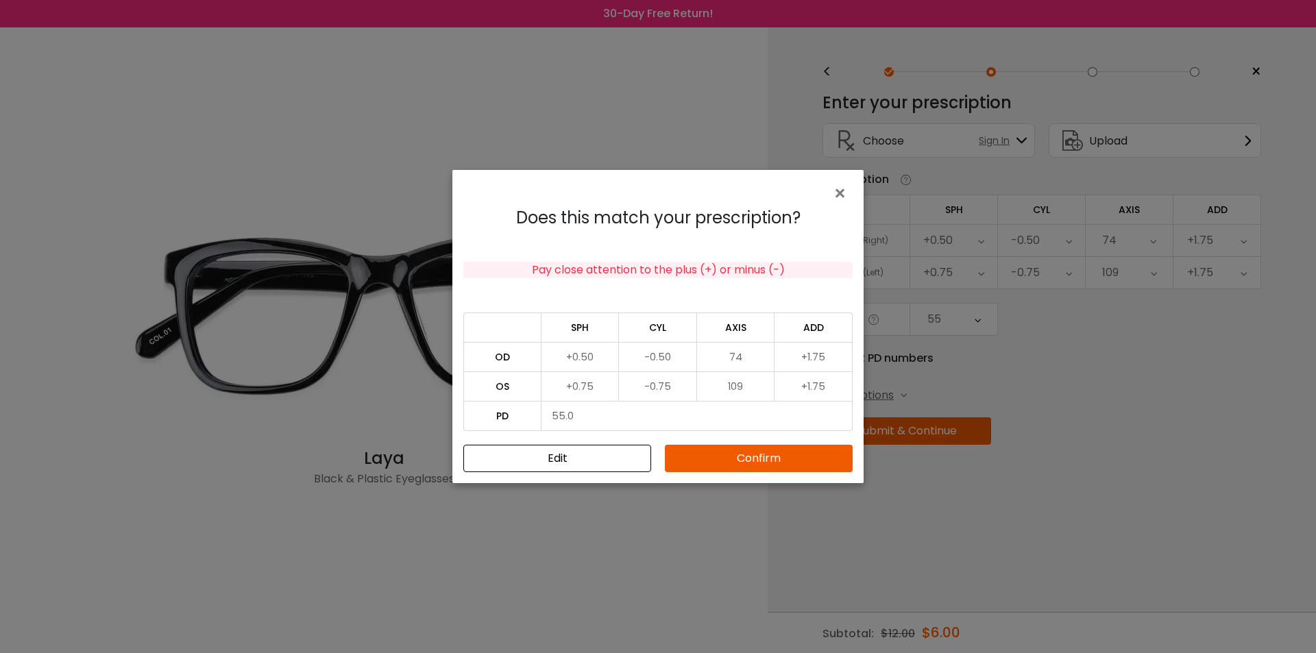
click at [772, 457] on button "Confirm" at bounding box center [759, 458] width 188 height 27
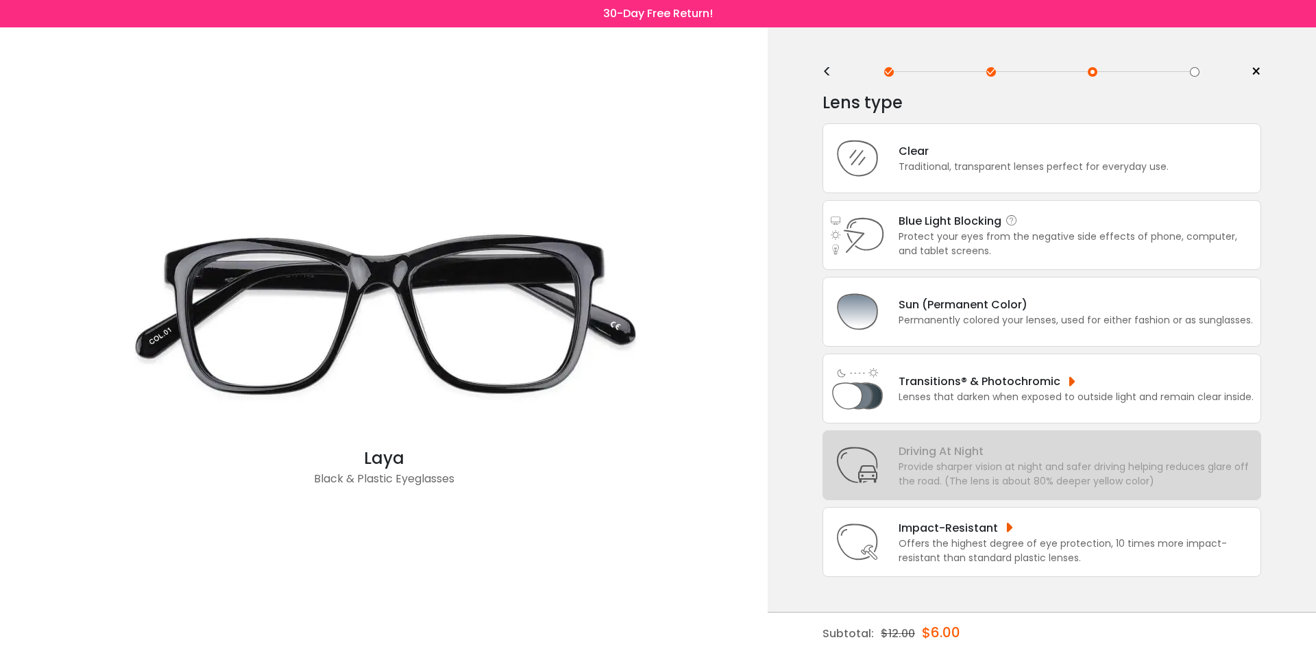
click at [1075, 234] on div "Protect your eyes from the negative side effects of phone, computer, and tablet…" at bounding box center [1076, 244] width 355 height 29
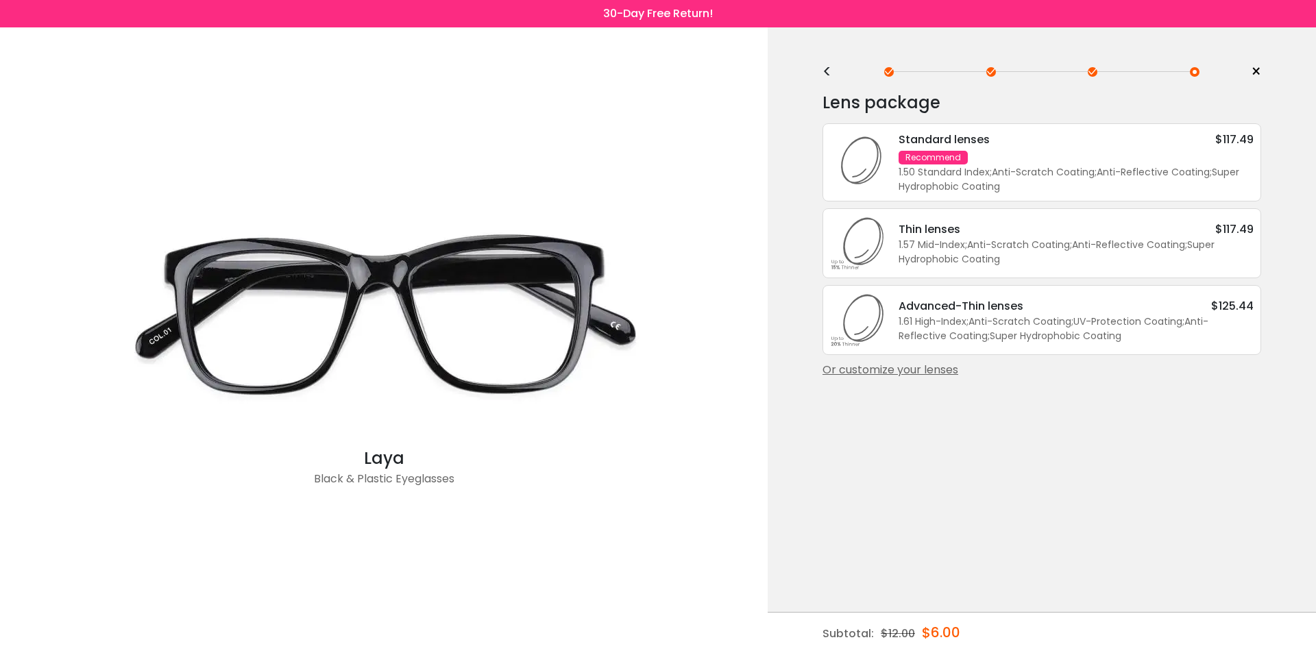
click at [1036, 164] on div "Standard lenses $117.49 Recommend 1.50 Standard Index ; Anti-Scratch Coating ; …" at bounding box center [1069, 162] width 369 height 63
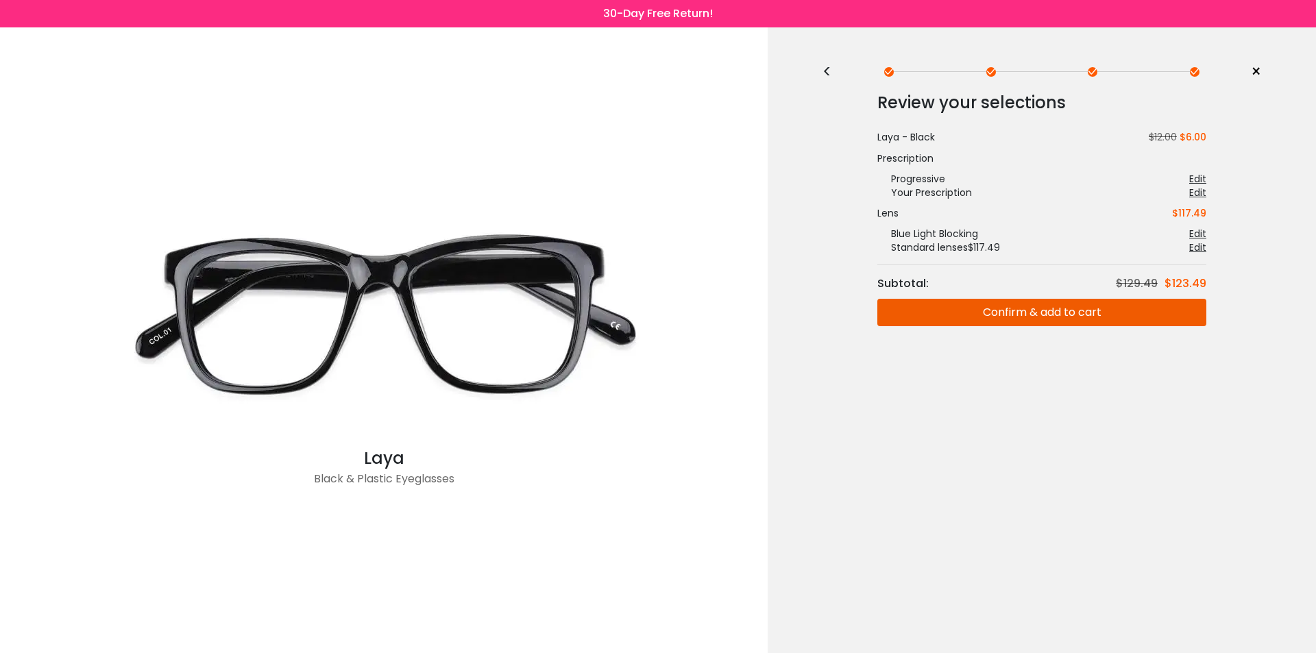
drag, startPoint x: 1073, startPoint y: 315, endPoint x: 1019, endPoint y: 404, distance: 104.3
click at [1030, 413] on div "< × Choose your usage Single Vision (Distance) This lens helps you see details …" at bounding box center [1042, 340] width 548 height 626
click at [1256, 70] on span "×" at bounding box center [1256, 72] width 10 height 21
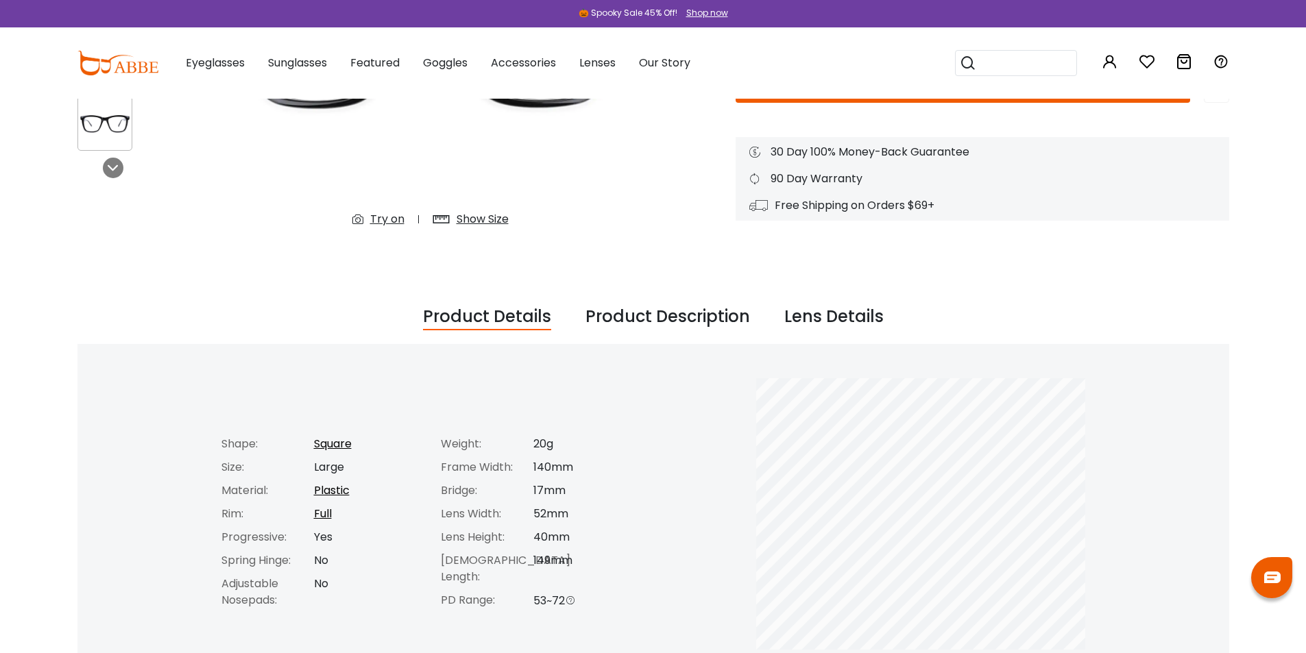
scroll to position [206, 0]
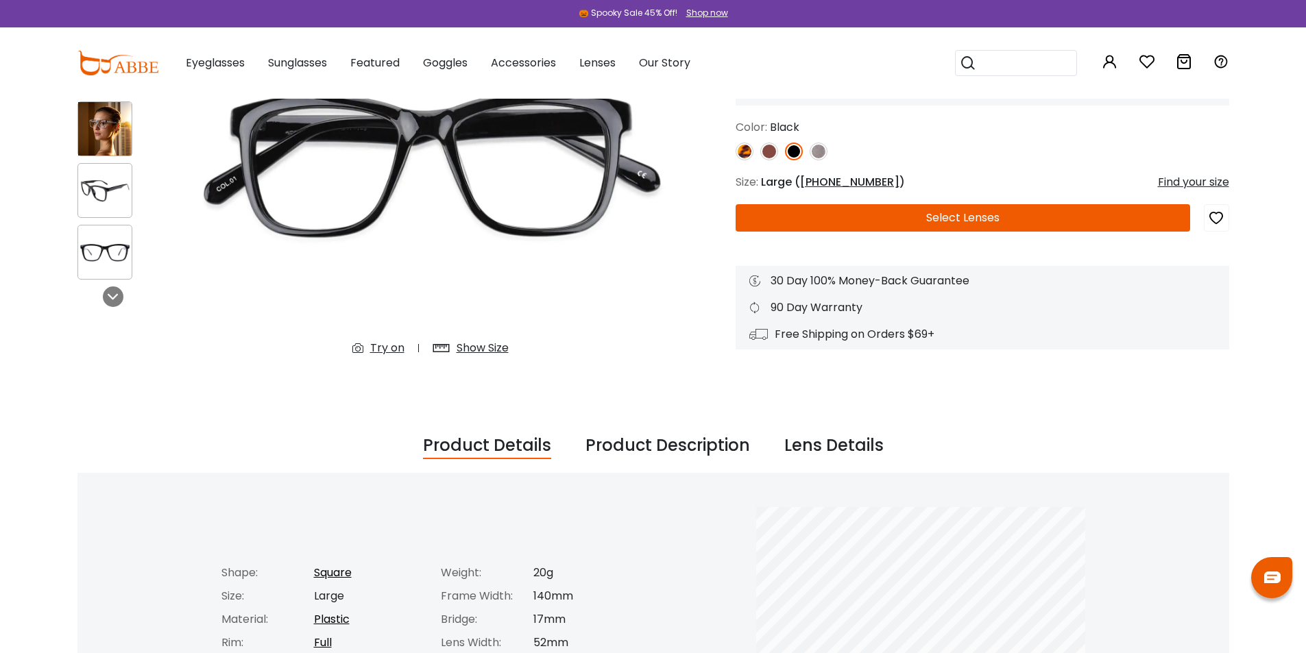
click at [489, 350] on div "Show Size" at bounding box center [483, 348] width 52 height 16
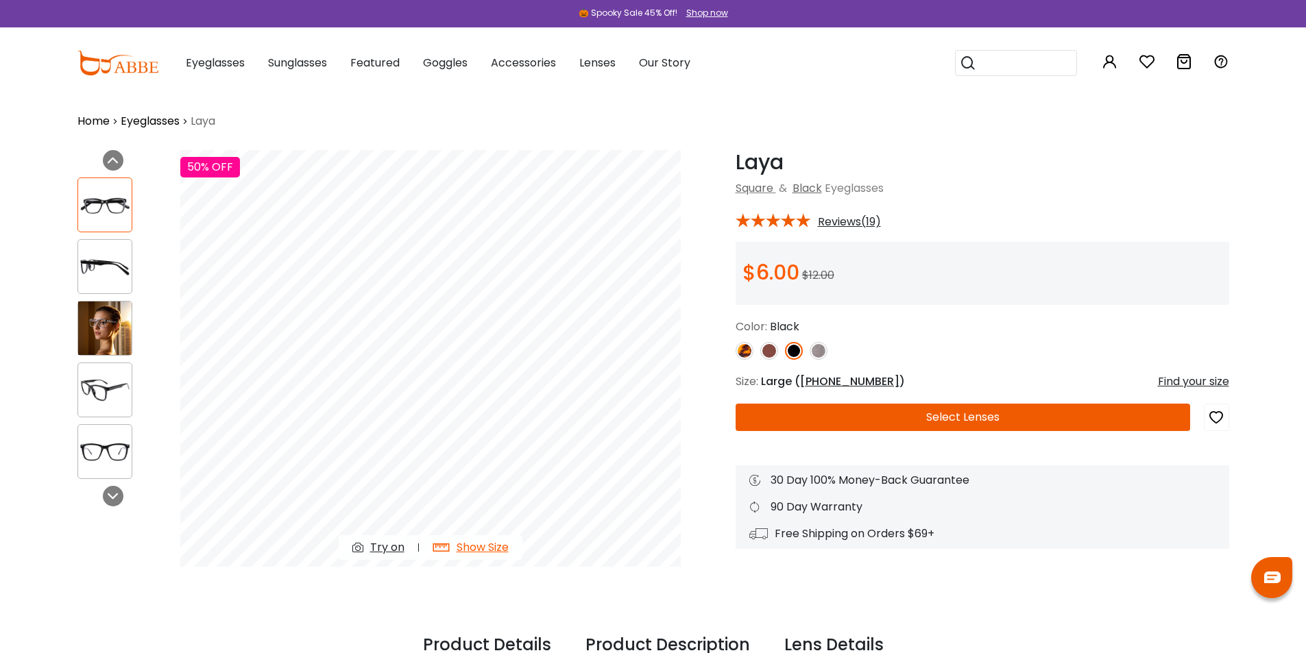
scroll to position [0, 0]
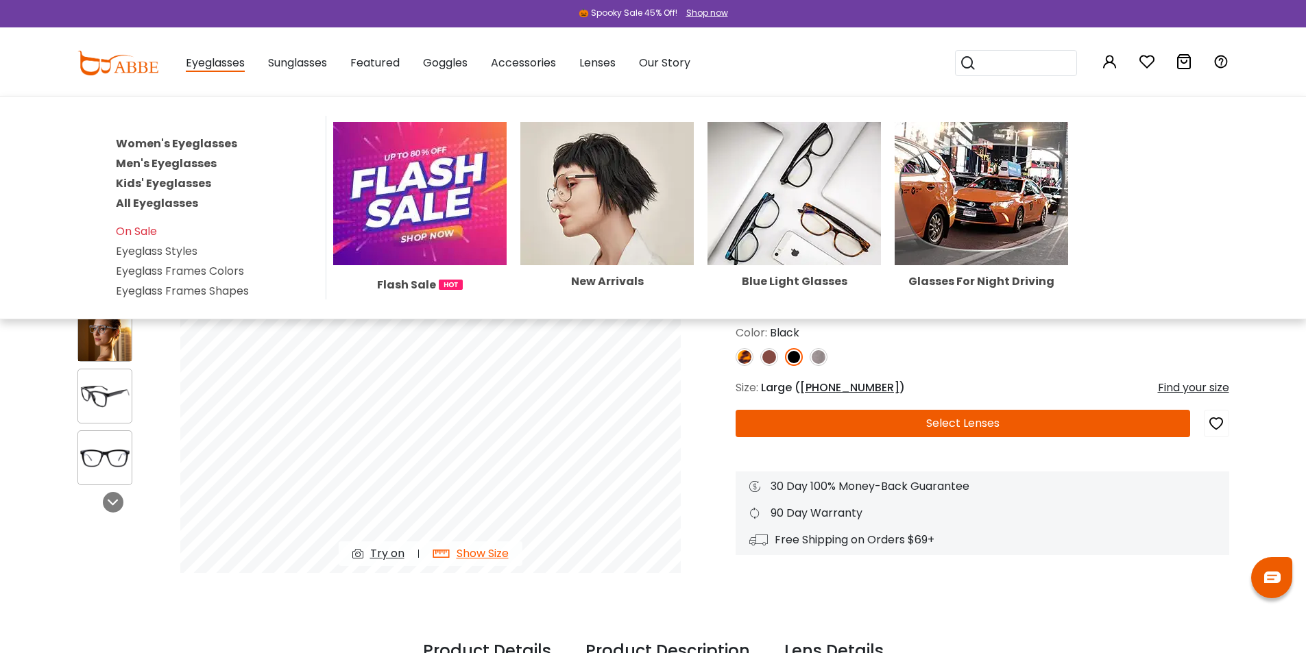
click at [204, 143] on link "Women's Eyeglasses" at bounding box center [176, 144] width 121 height 16
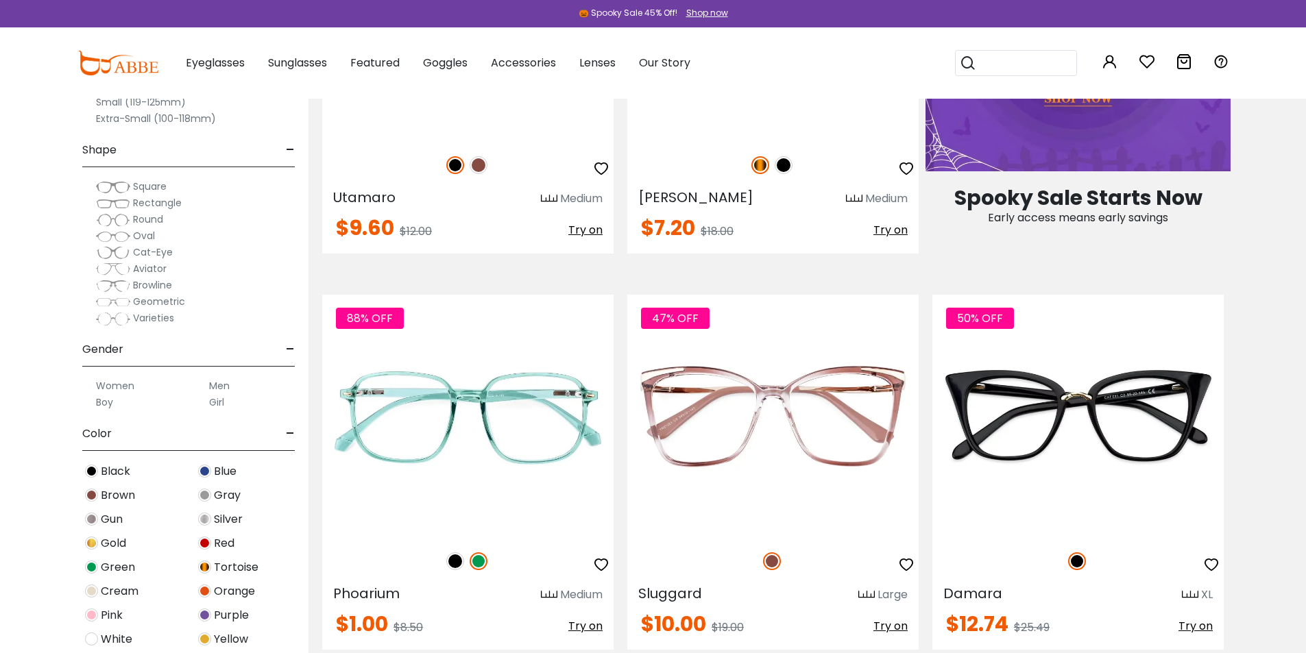
scroll to position [960, 0]
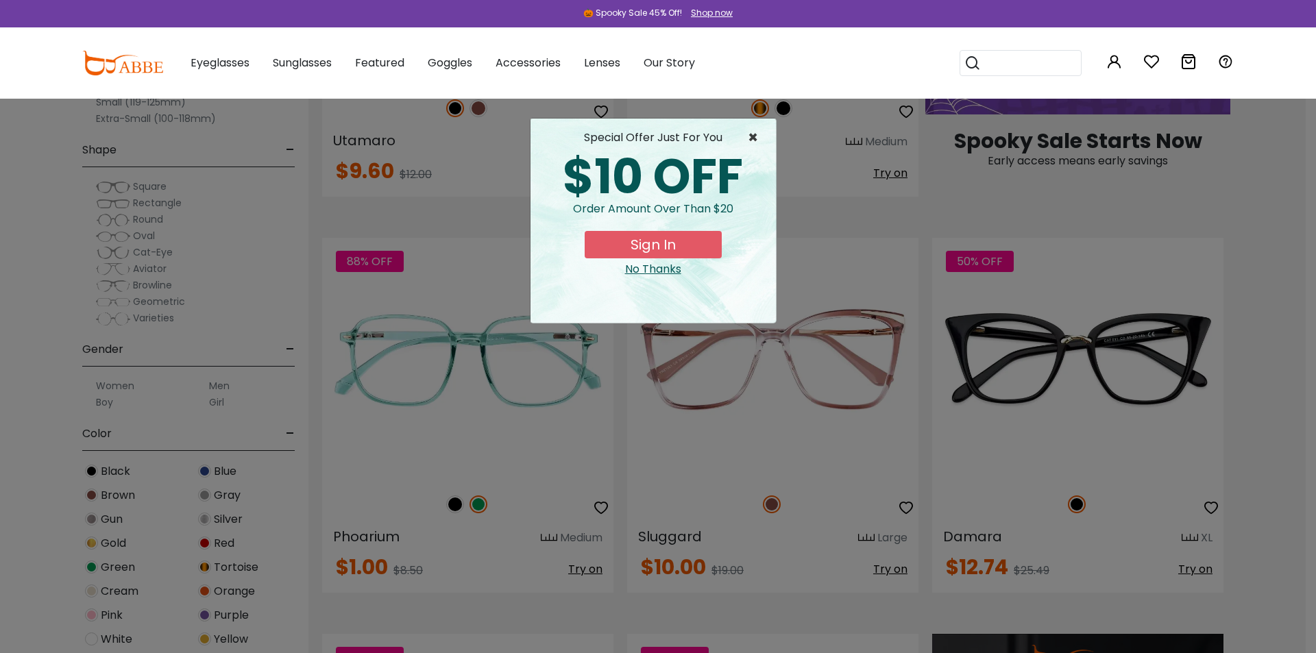
click at [753, 137] on span "×" at bounding box center [756, 138] width 17 height 16
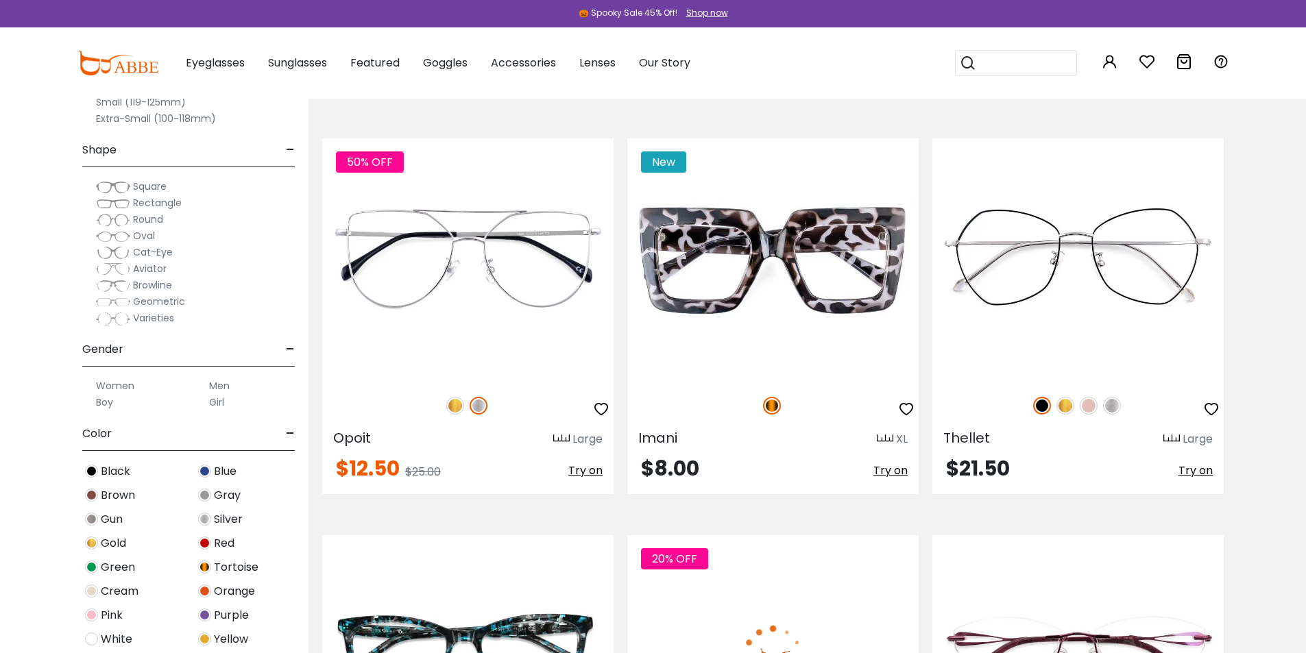
scroll to position [4524, 0]
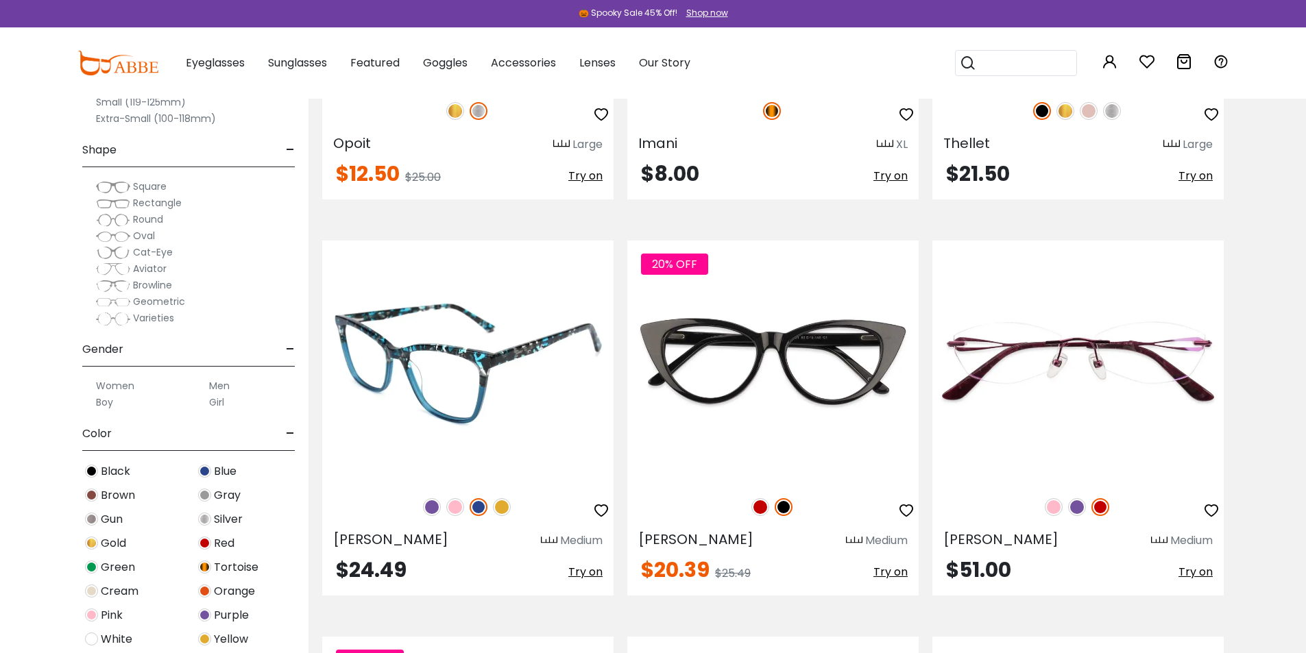
click at [456, 509] on img at bounding box center [455, 507] width 18 height 18
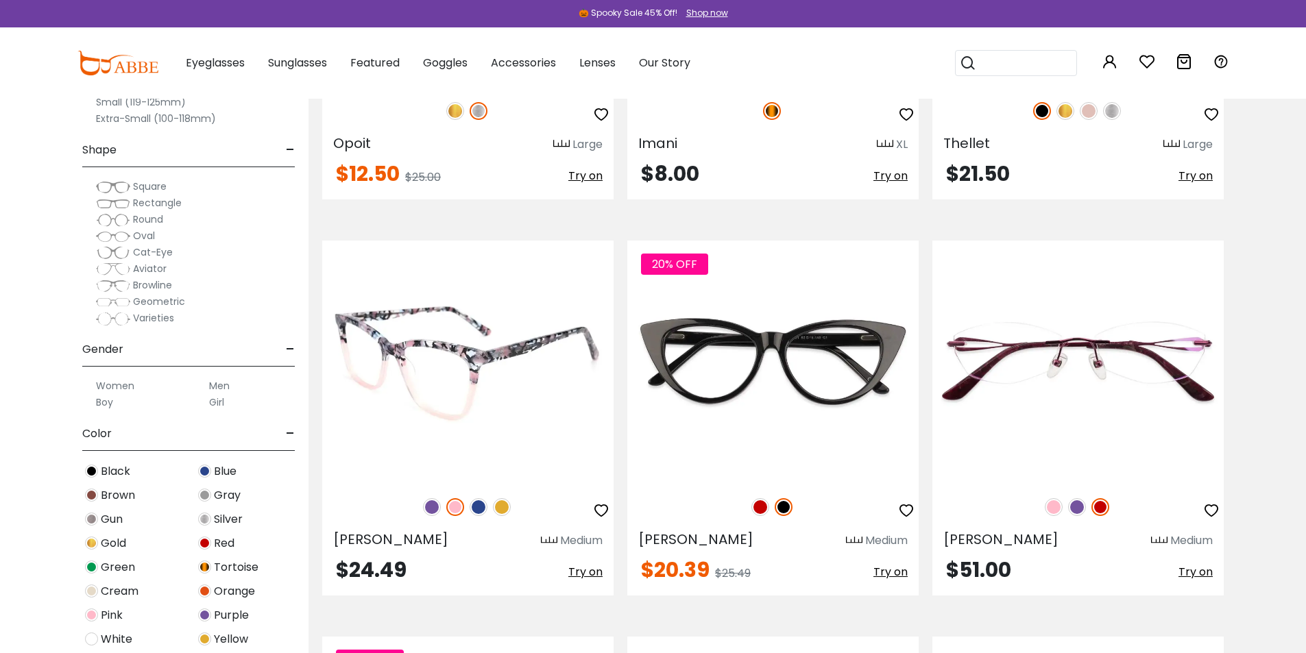
click at [435, 511] on img at bounding box center [432, 507] width 18 height 18
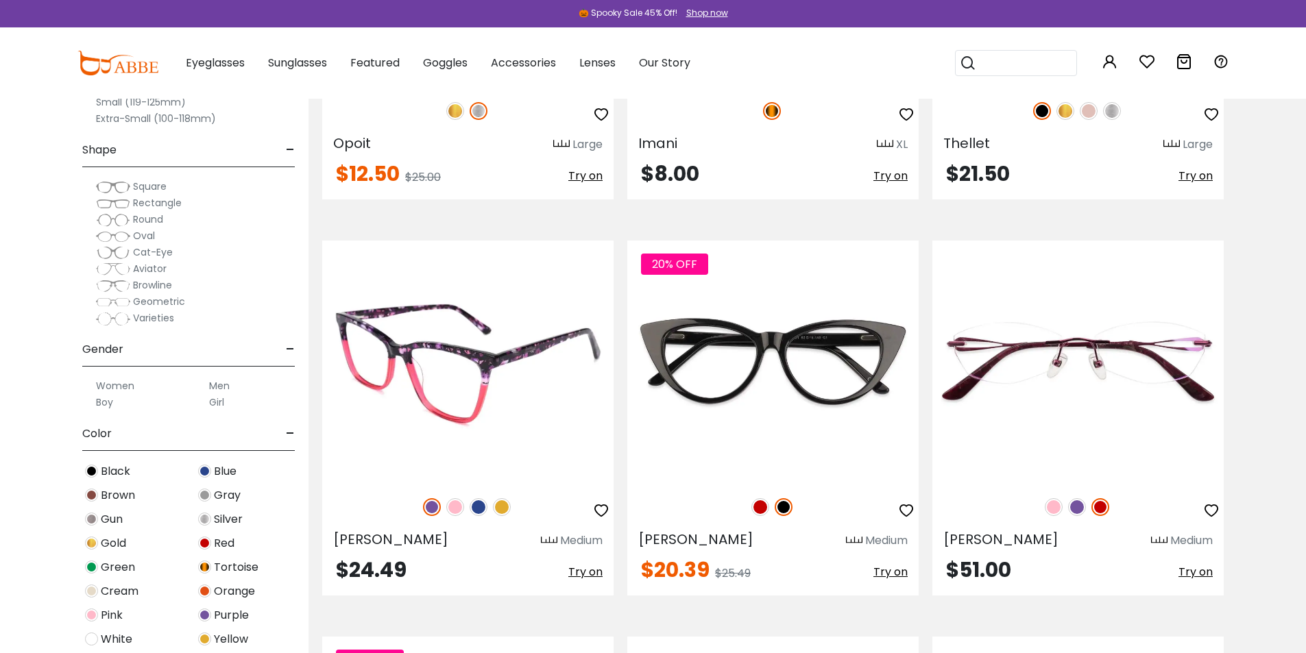
click at [475, 510] on img at bounding box center [479, 507] width 18 height 18
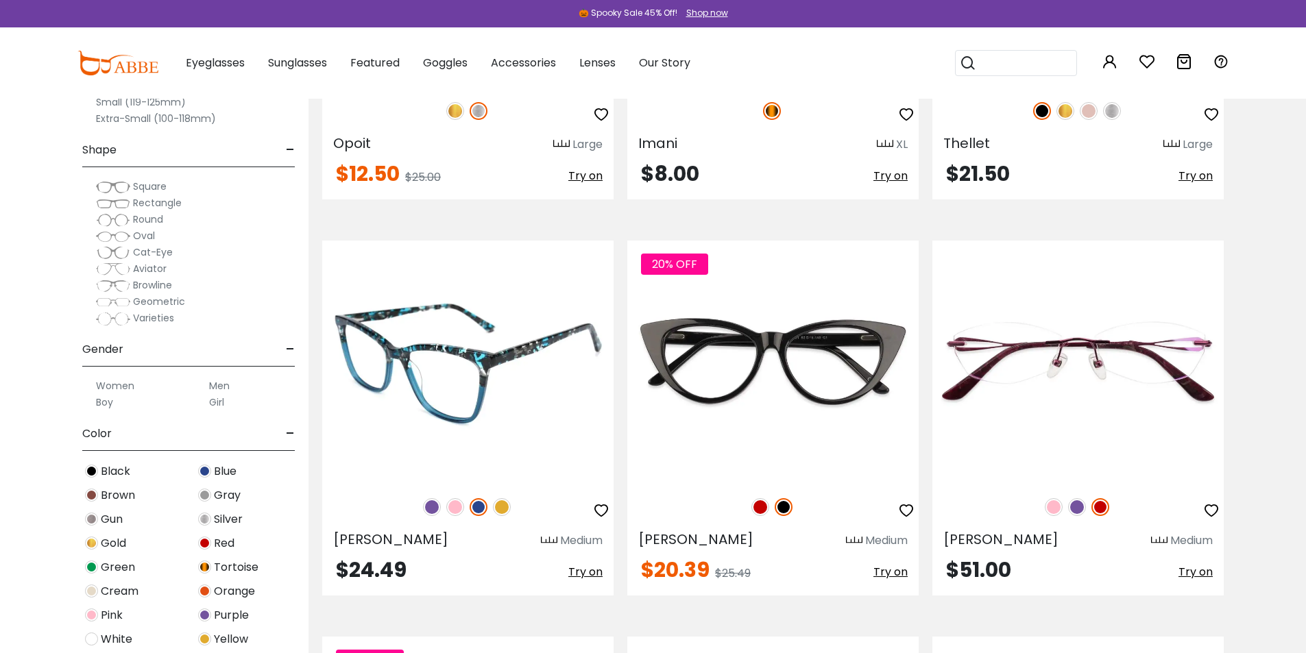
click at [498, 507] on img at bounding box center [502, 507] width 18 height 18
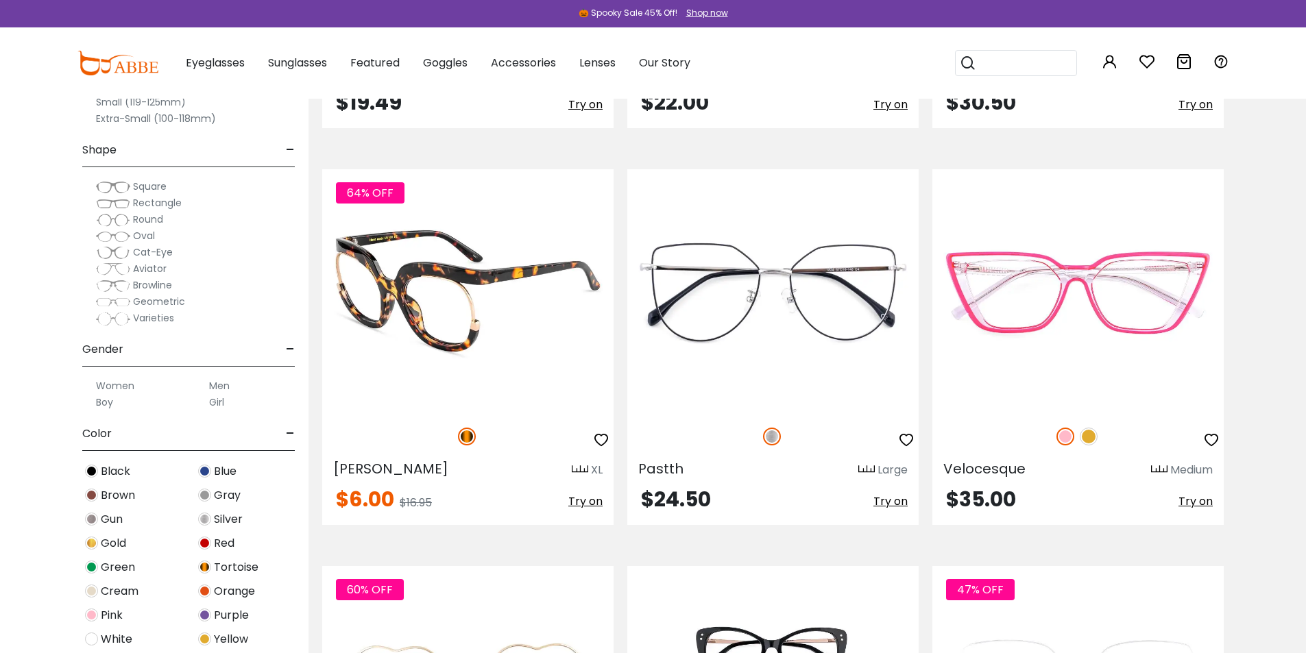
scroll to position [6718, 0]
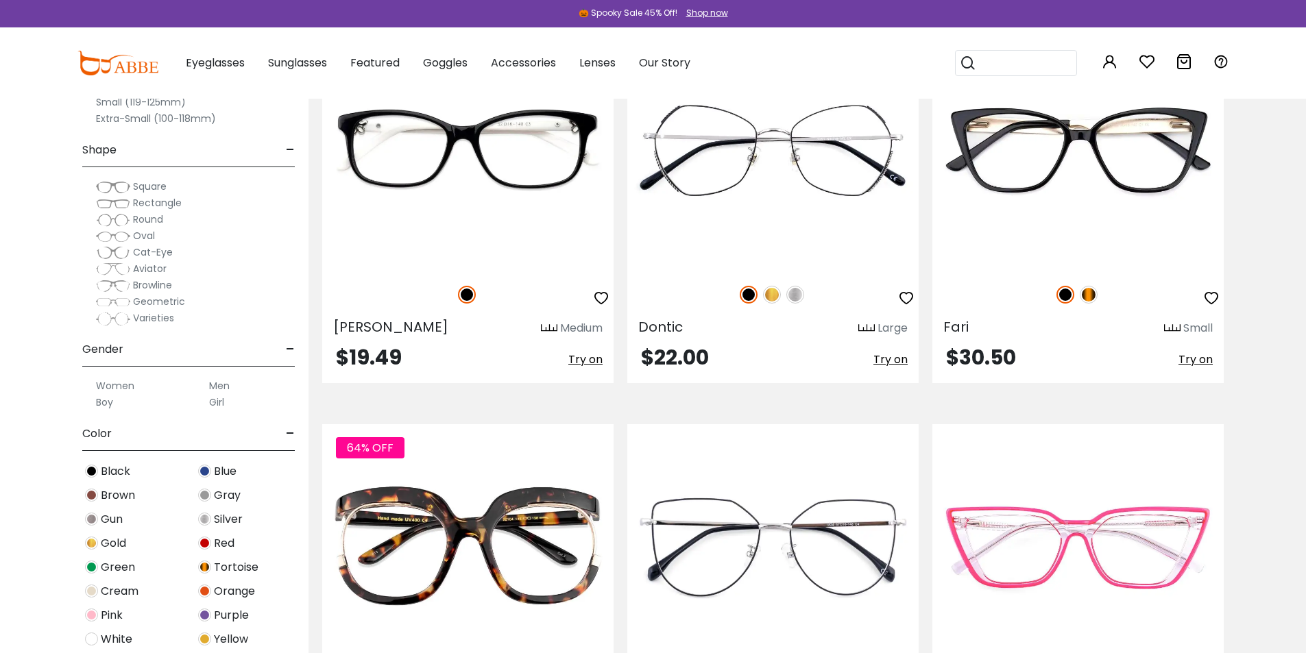
click at [98, 474] on div "Black" at bounding box center [131, 471] width 113 height 19
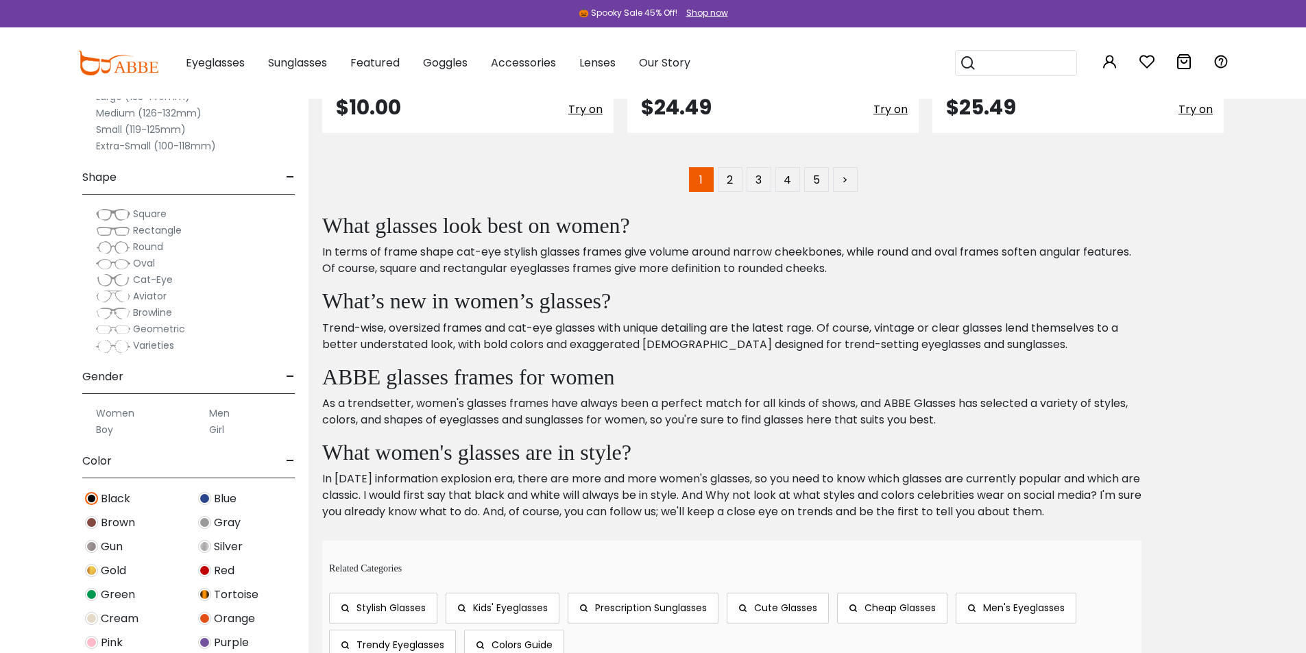
scroll to position [8568, 0]
